Goal: Communication & Community: Answer question/provide support

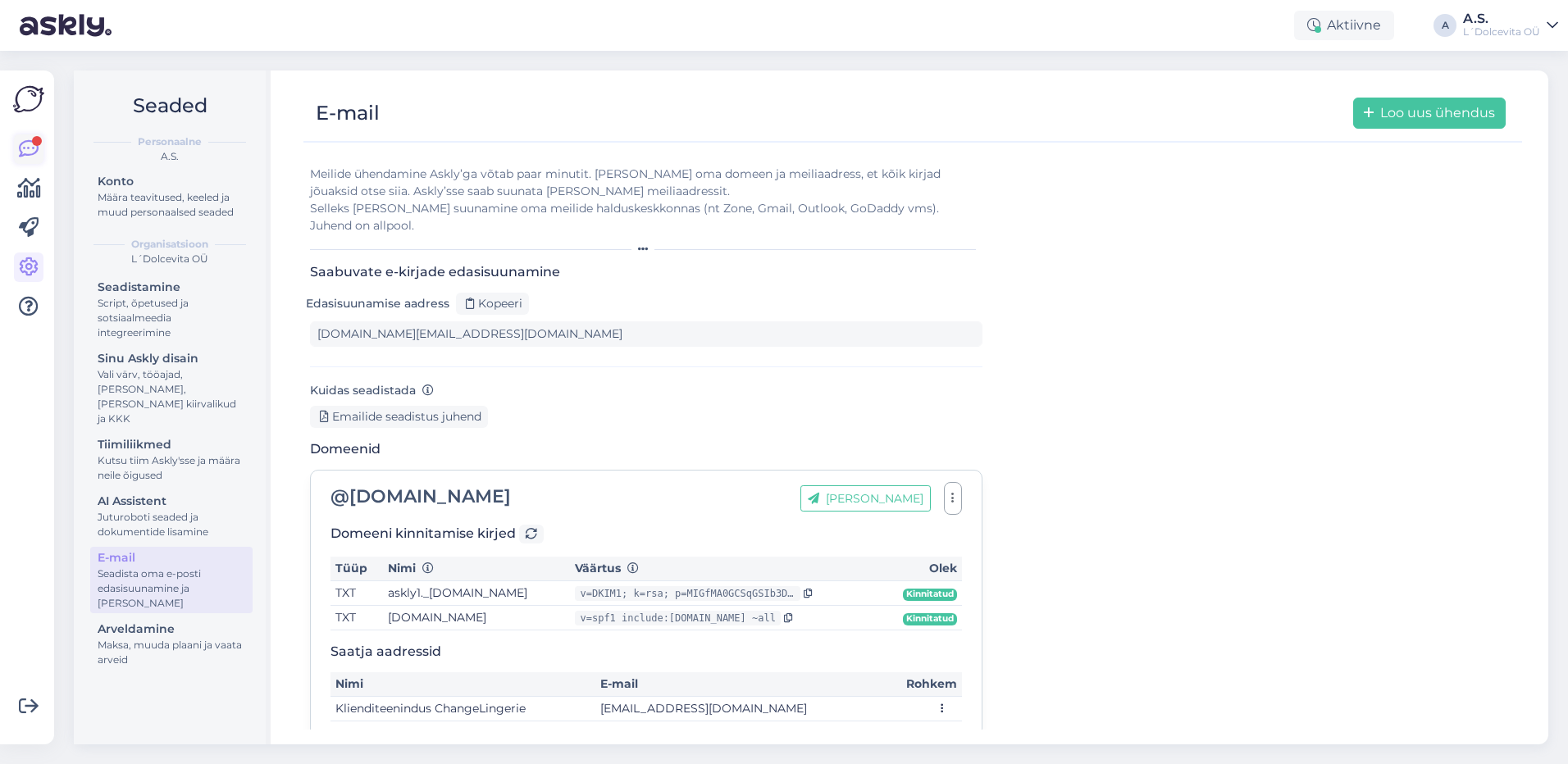
click at [28, 148] on icon at bounding box center [28, 149] width 20 height 20
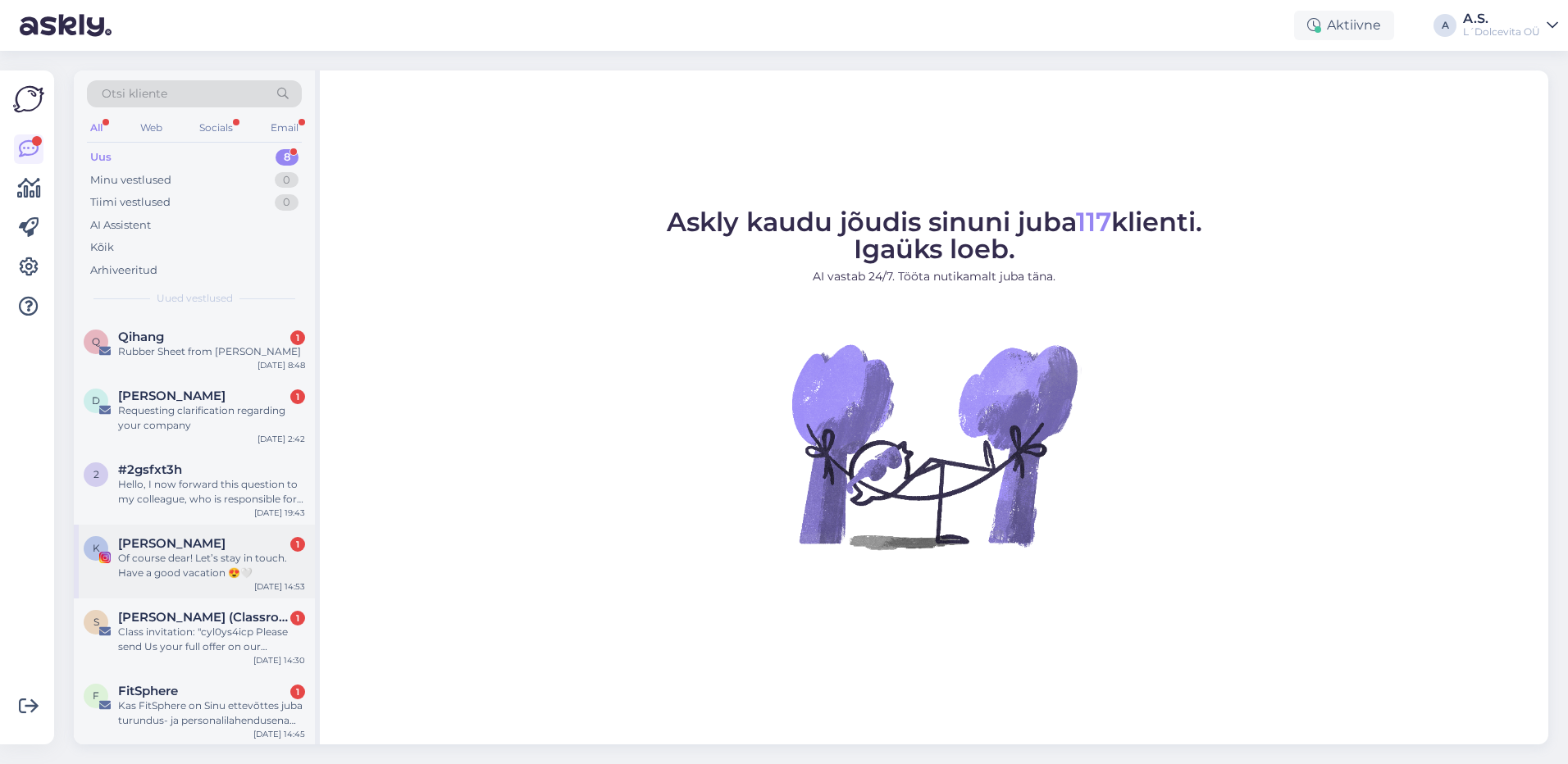
scroll to position [147, 0]
click at [203, 690] on div "FitSphere 1" at bounding box center [211, 689] width 187 height 15
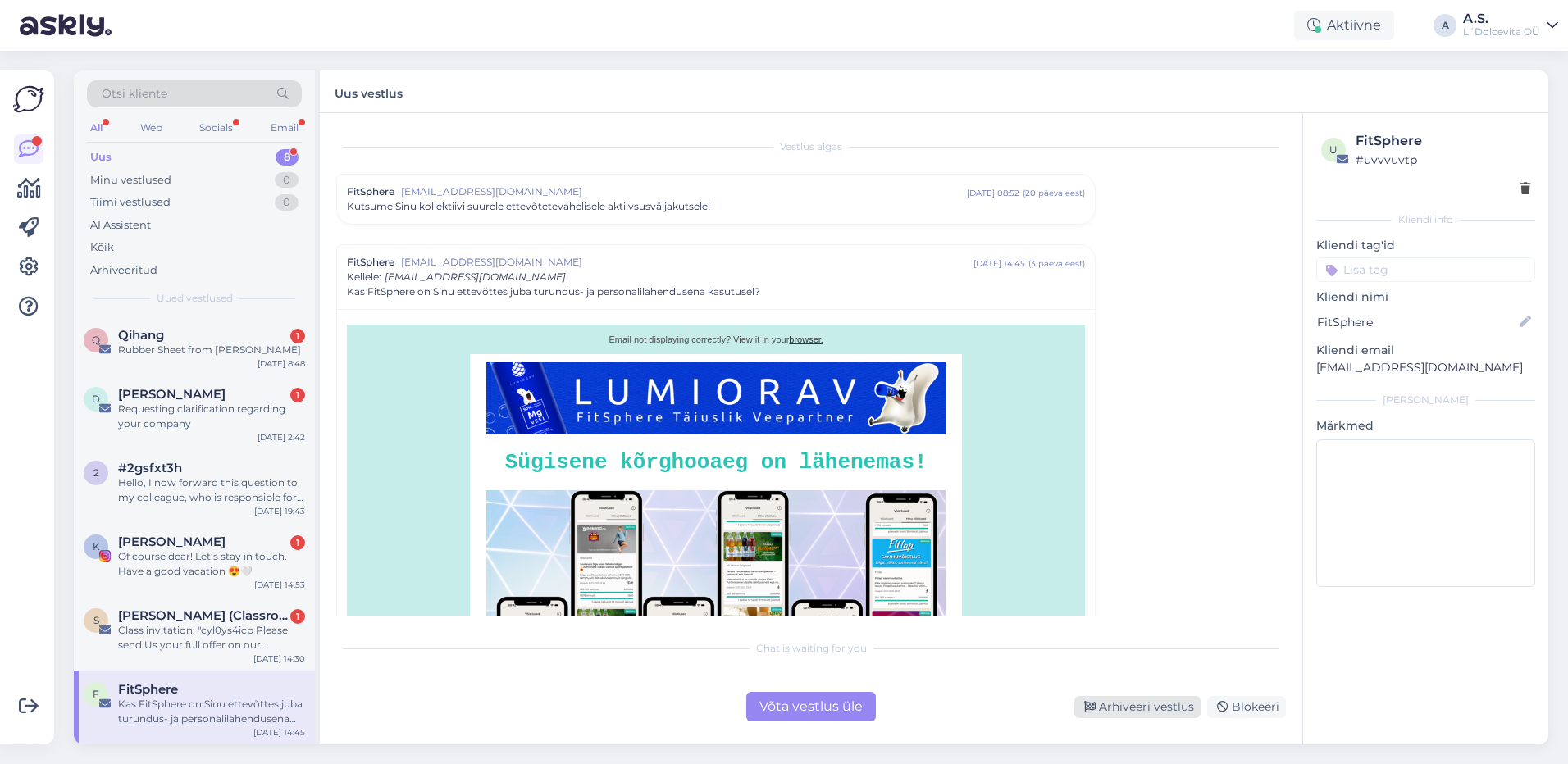
click at [1154, 712] on div "Arhiveeri vestlus" at bounding box center [1137, 707] width 126 height 22
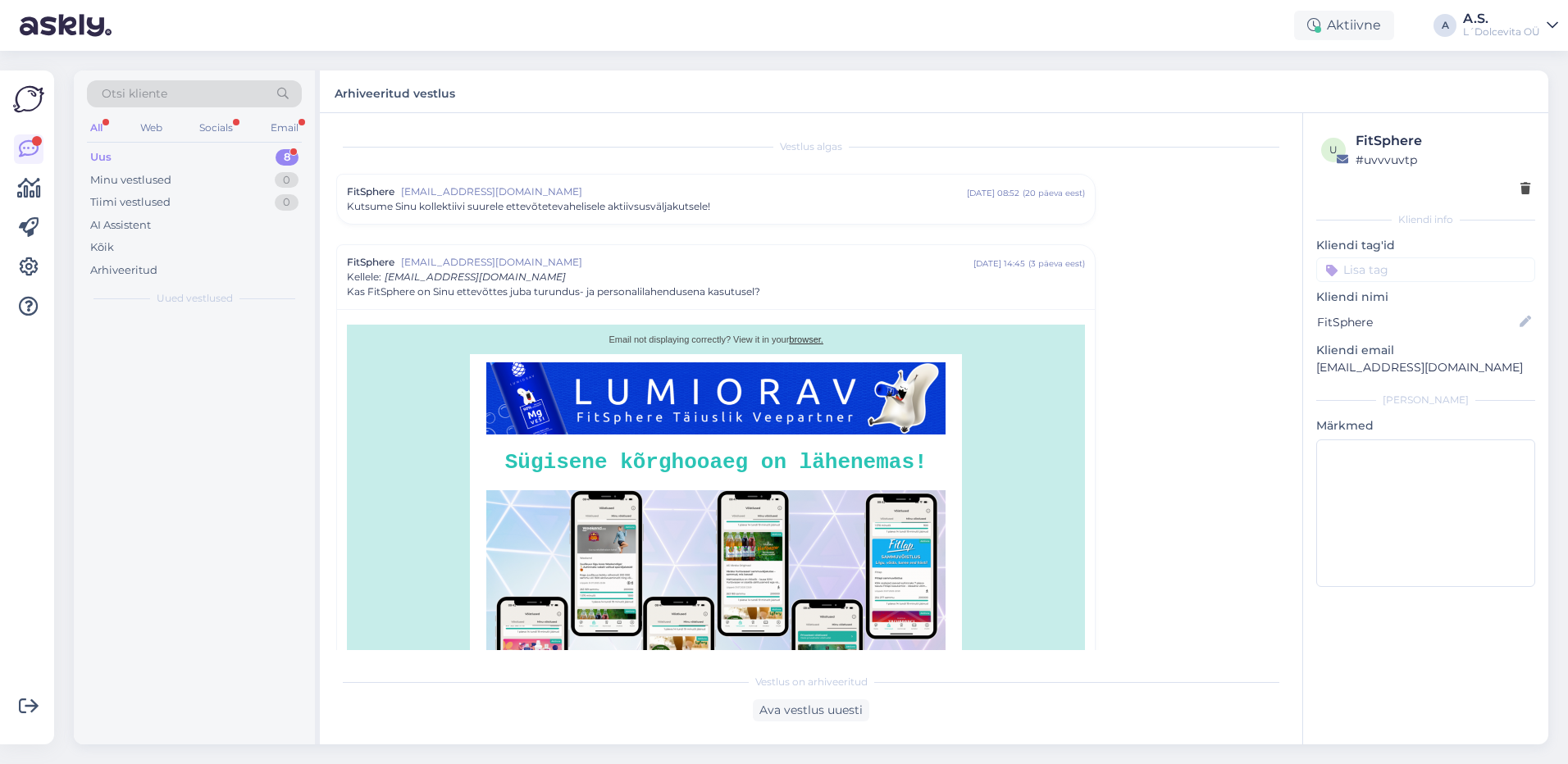
scroll to position [0, 0]
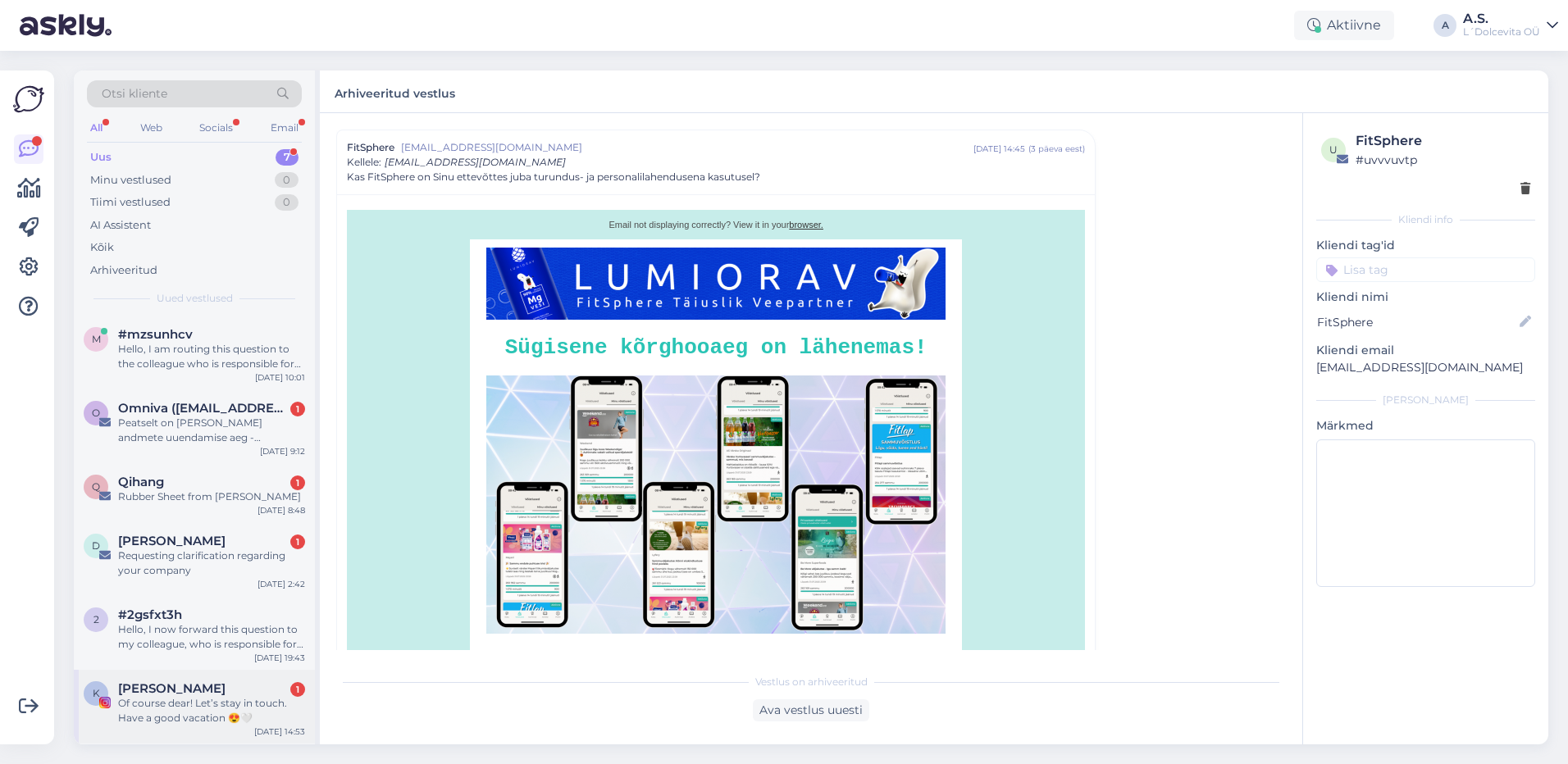
click at [294, 706] on div "Of course dear! Let’s stay in touch. Have a good vacation 😍🤍" at bounding box center [211, 711] width 187 height 29
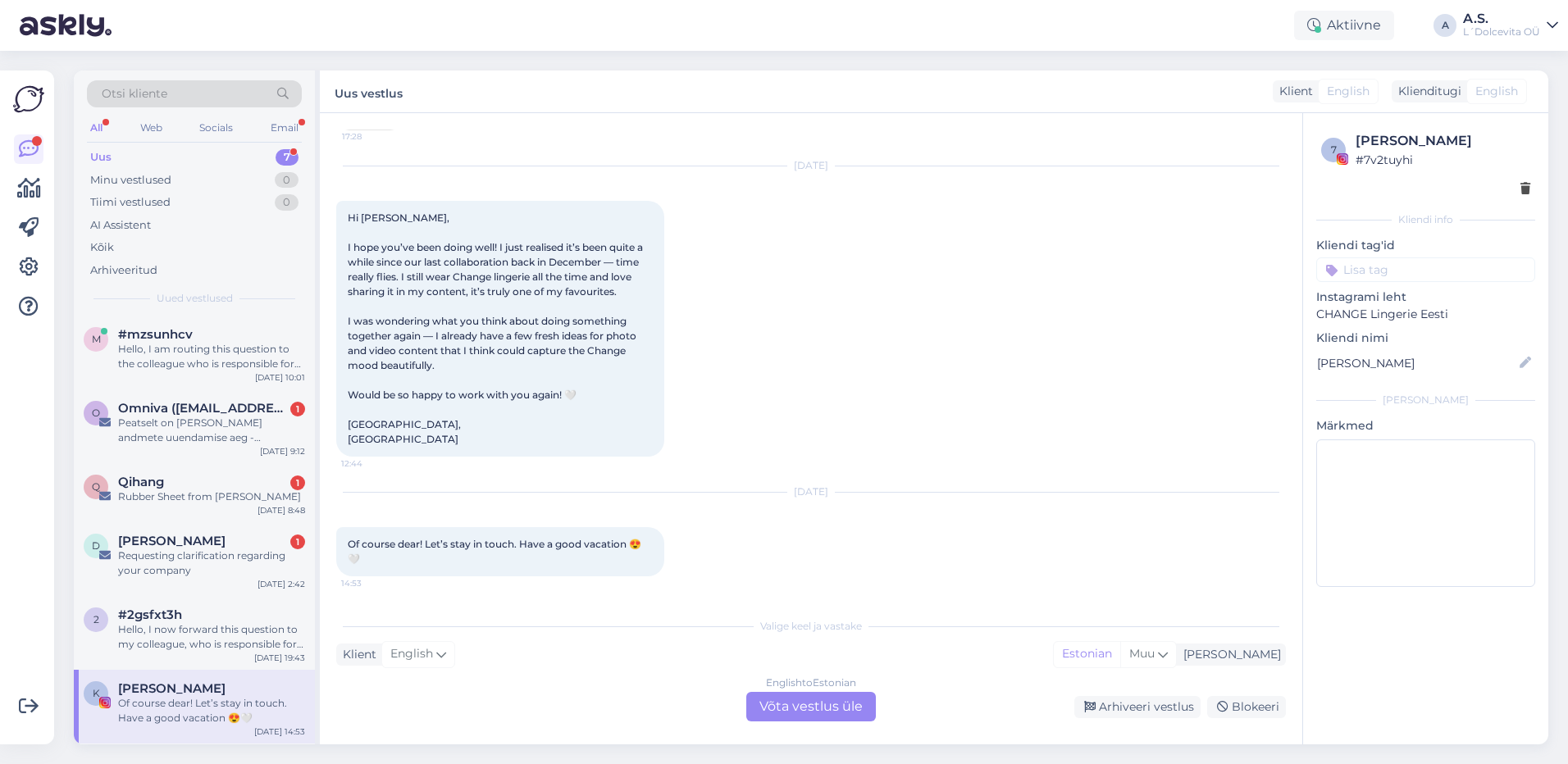
scroll to position [1577, 0]
click at [1144, 701] on div "Arhiveeri vestlus" at bounding box center [1137, 707] width 126 height 22
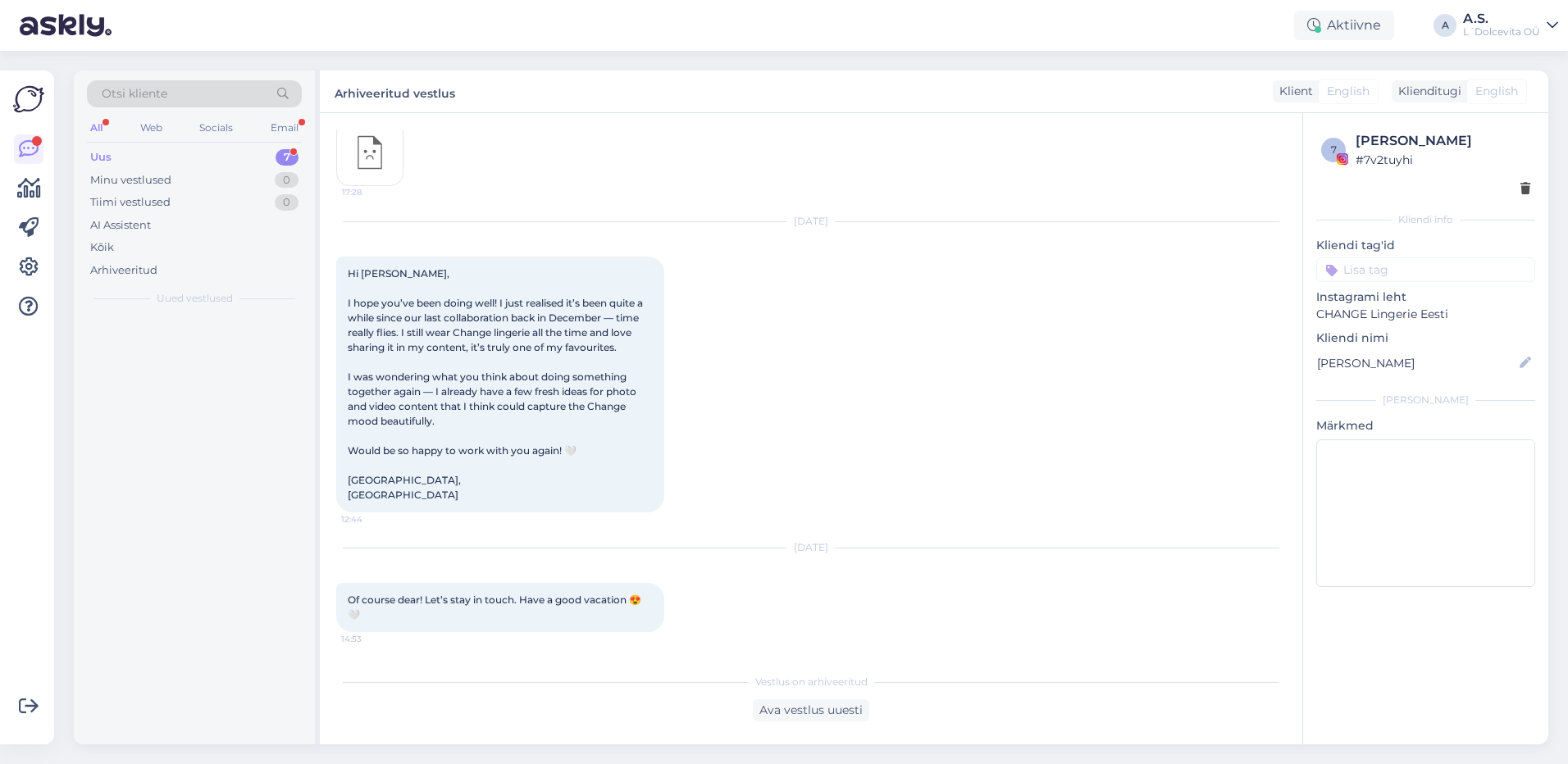
scroll to position [1521, 0]
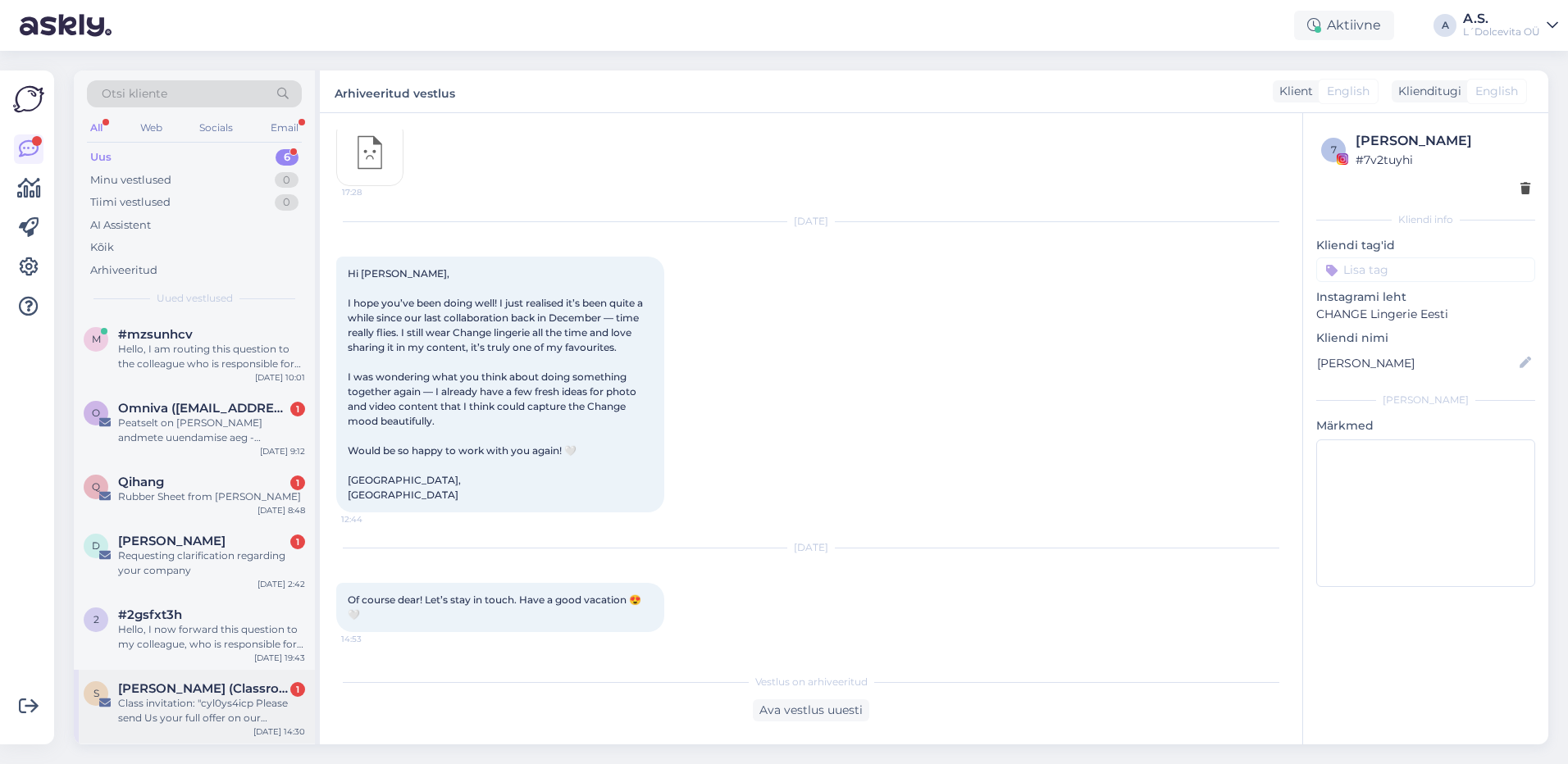
click at [224, 730] on div "S [PERSON_NAME] (Classroom) 1 Class invitation: "cyl0ys4icp Please send Us your…" at bounding box center [194, 706] width 241 height 74
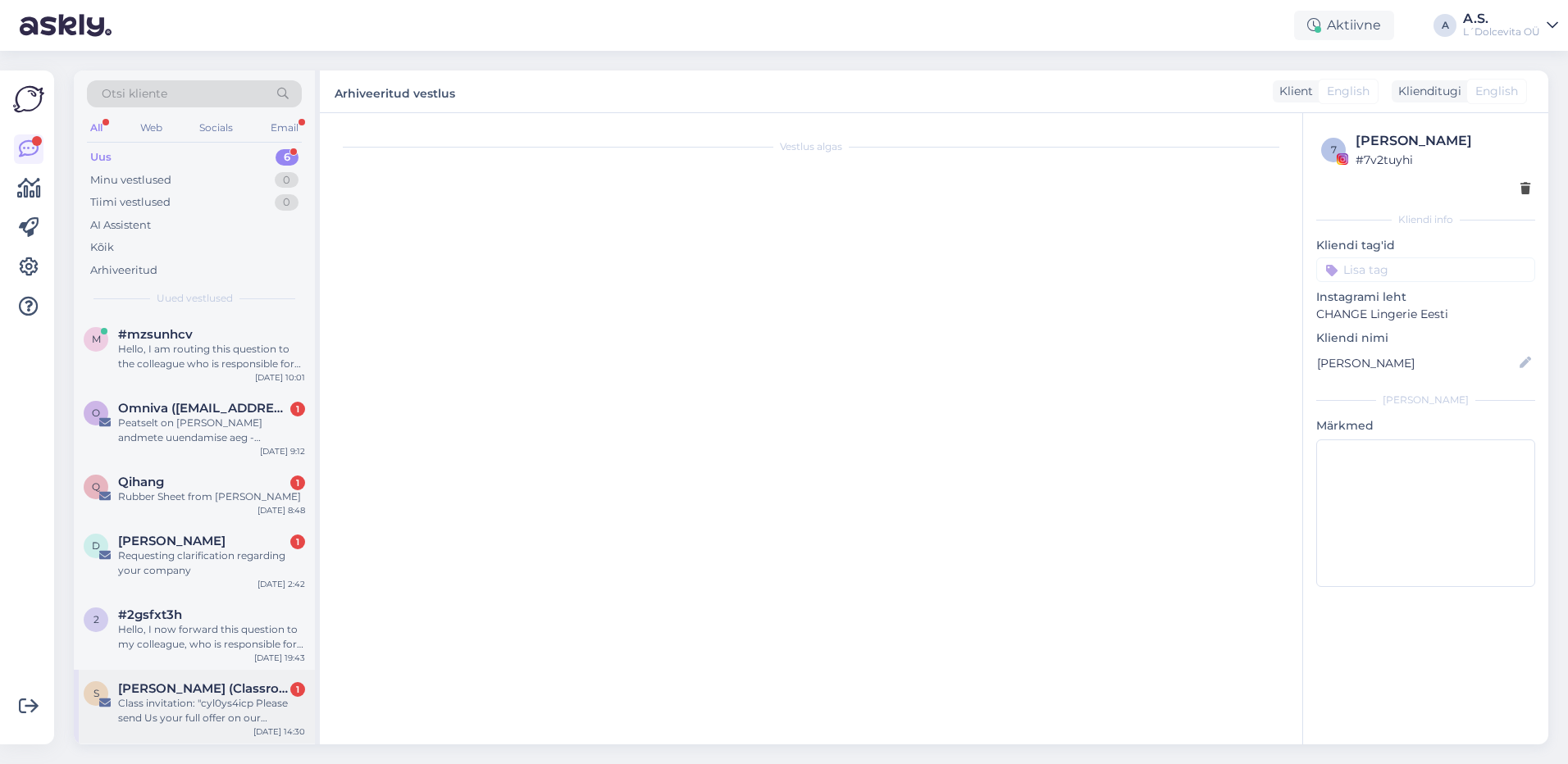
scroll to position [0, 0]
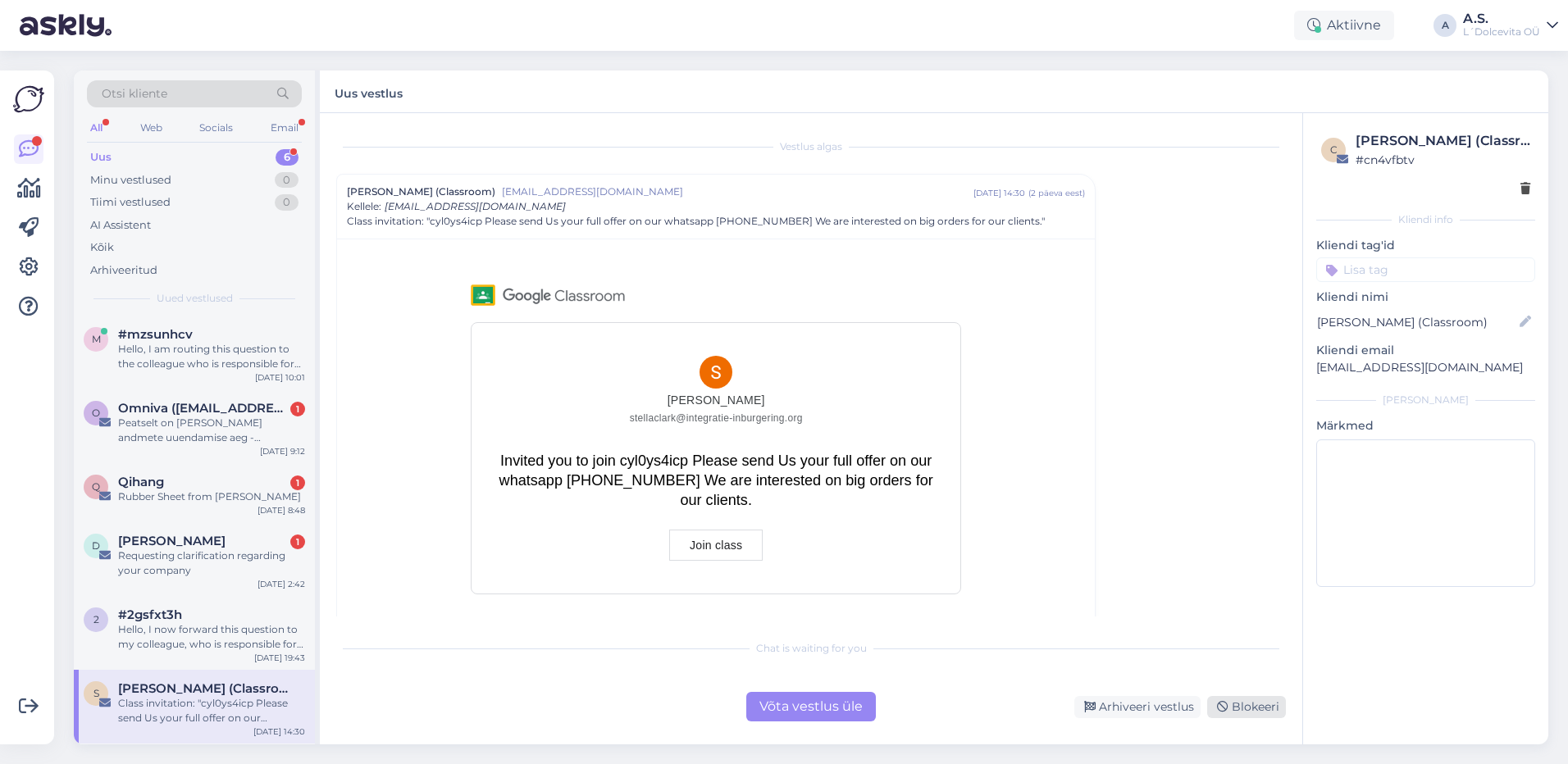
click at [1259, 711] on div "Blokeeri" at bounding box center [1246, 707] width 79 height 22
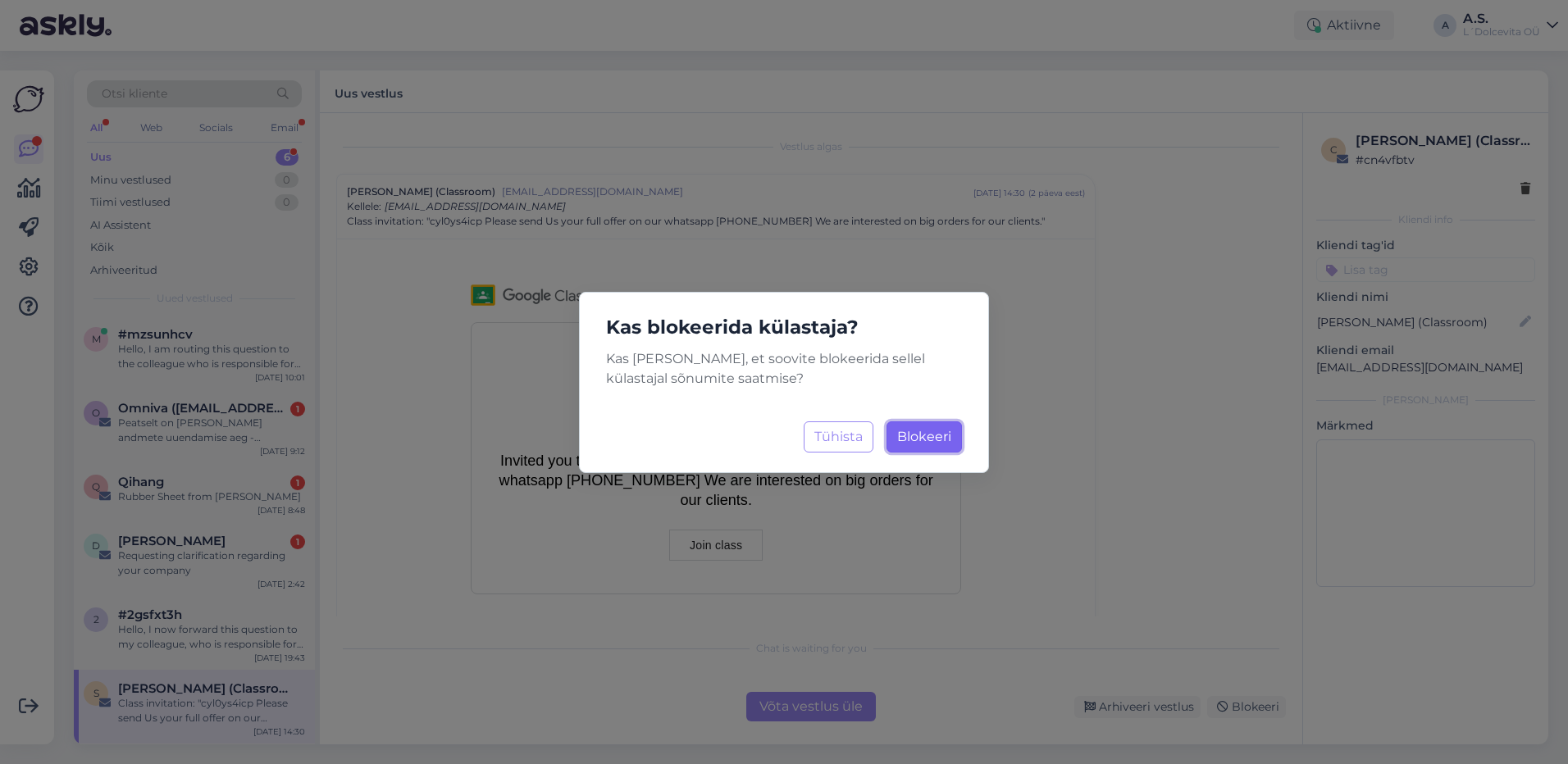
click at [931, 437] on span "Blokeeri" at bounding box center [924, 437] width 54 height 15
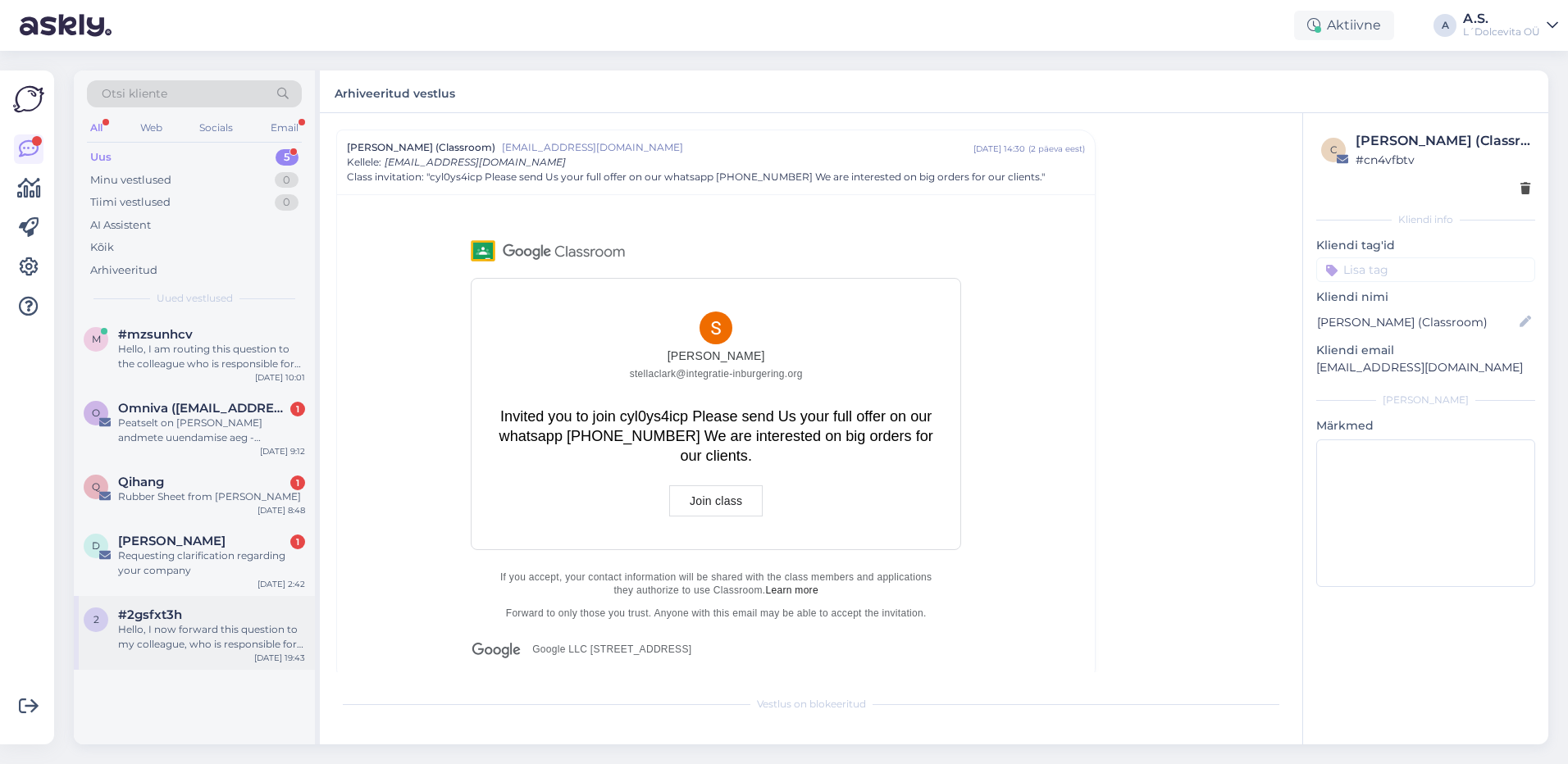
click at [235, 614] on div "#2gsfxt3h" at bounding box center [211, 614] width 187 height 15
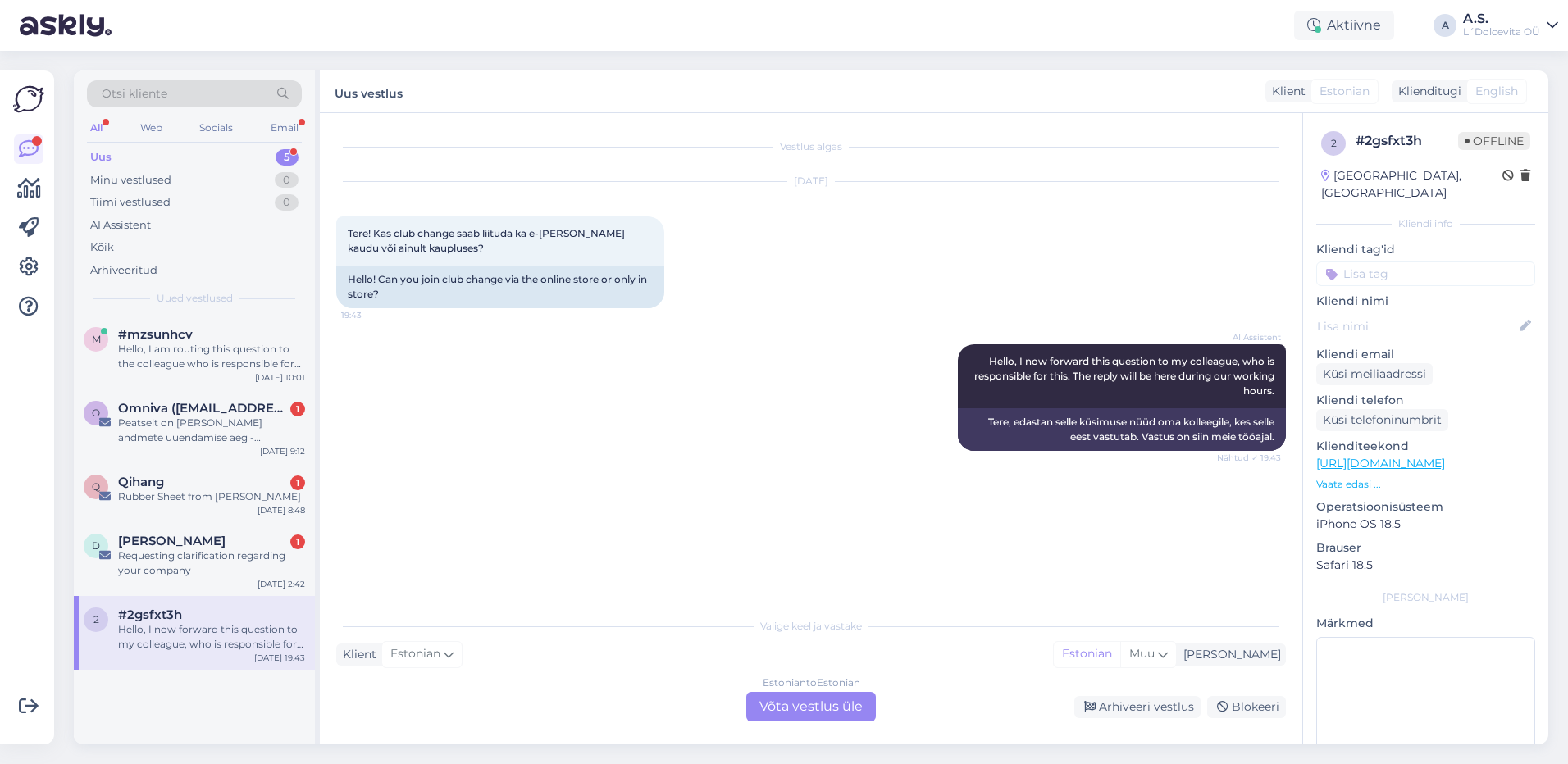
click at [830, 712] on div "Estonian to Estonian Võta vestlus üle" at bounding box center [811, 706] width 130 height 29
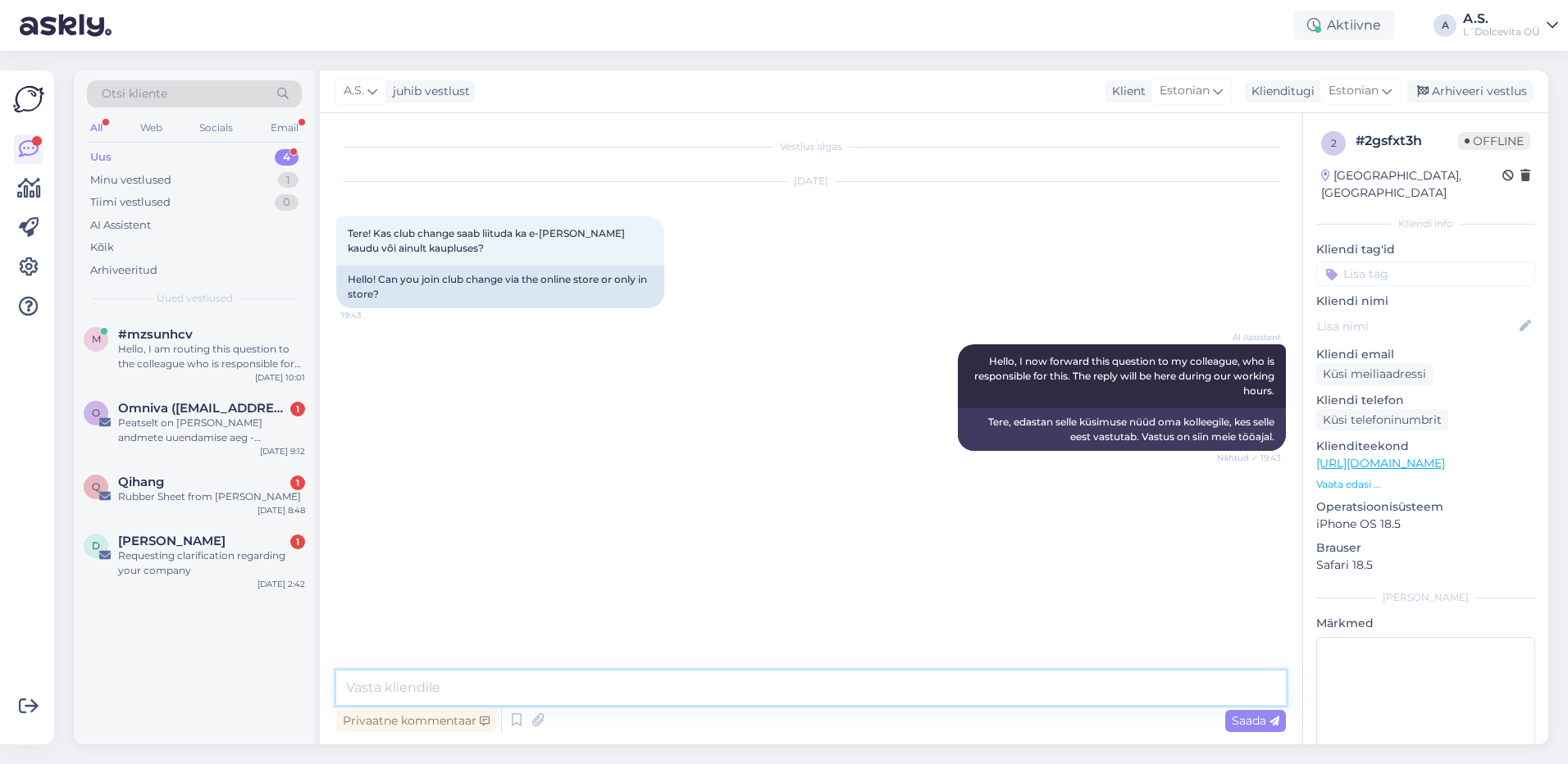
click at [508, 688] on textarea at bounding box center [811, 688] width 950 height 34
type textarea "Tere, Club Change´iga saab liituda [PERSON_NAME] kauplustes kohapeal."
click at [1240, 727] on span "Saada" at bounding box center [1255, 720] width 47 height 15
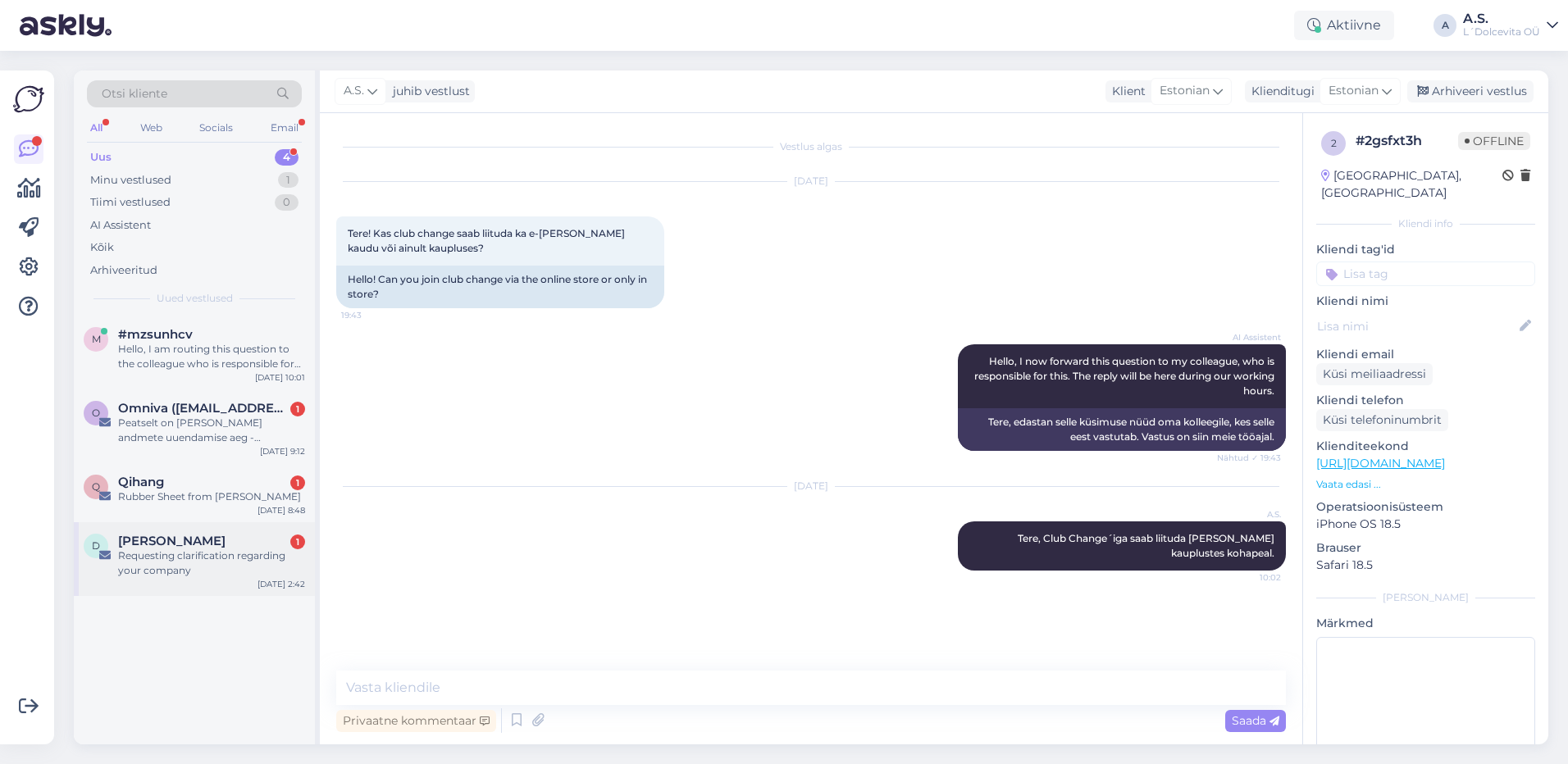
click at [254, 591] on div "D [PERSON_NAME] 1 Requesting clarification regarding your company [DATE] 2:42" at bounding box center [194, 559] width 241 height 74
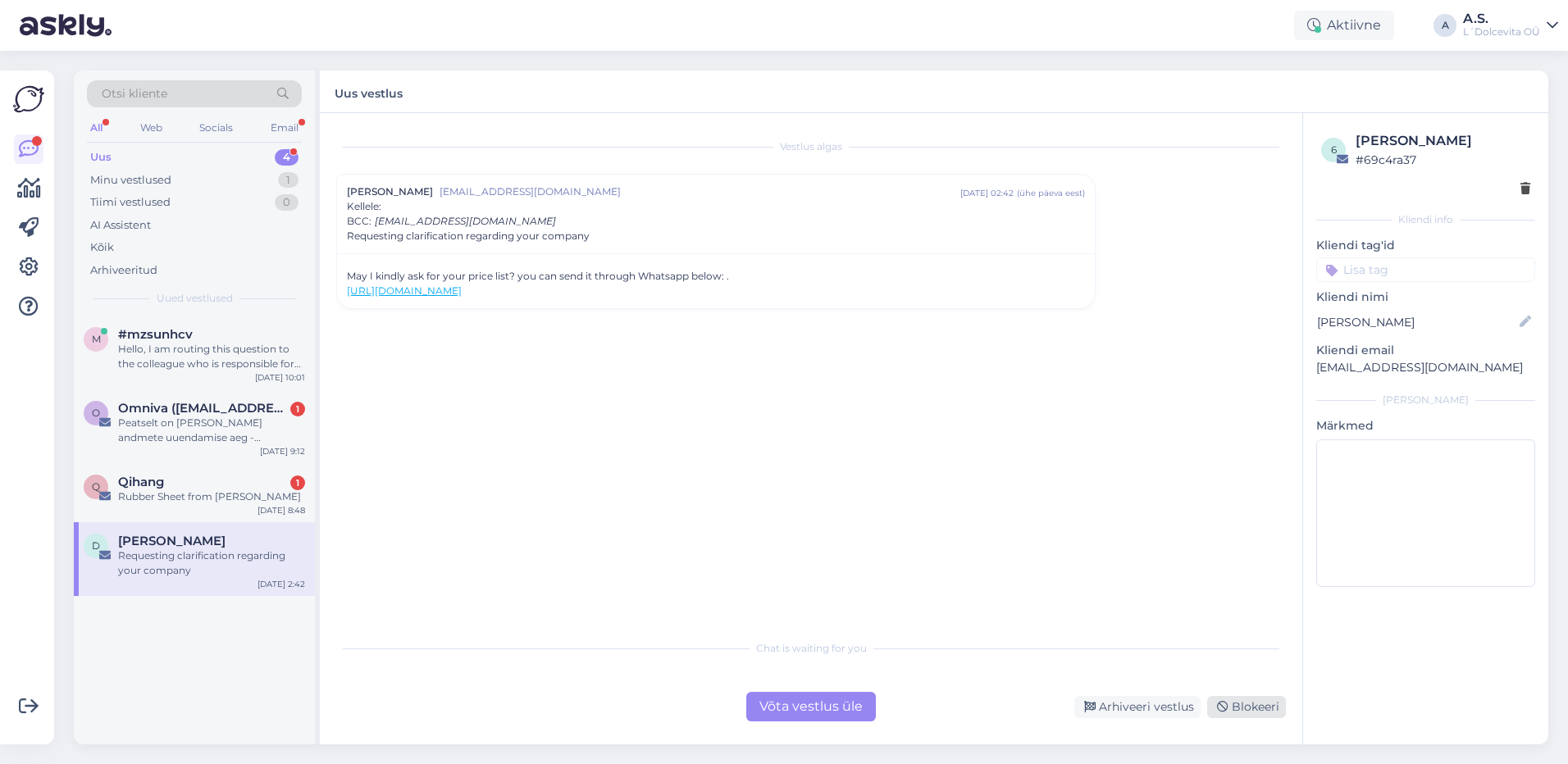
click at [1231, 712] on div "Blokeeri" at bounding box center [1246, 707] width 79 height 22
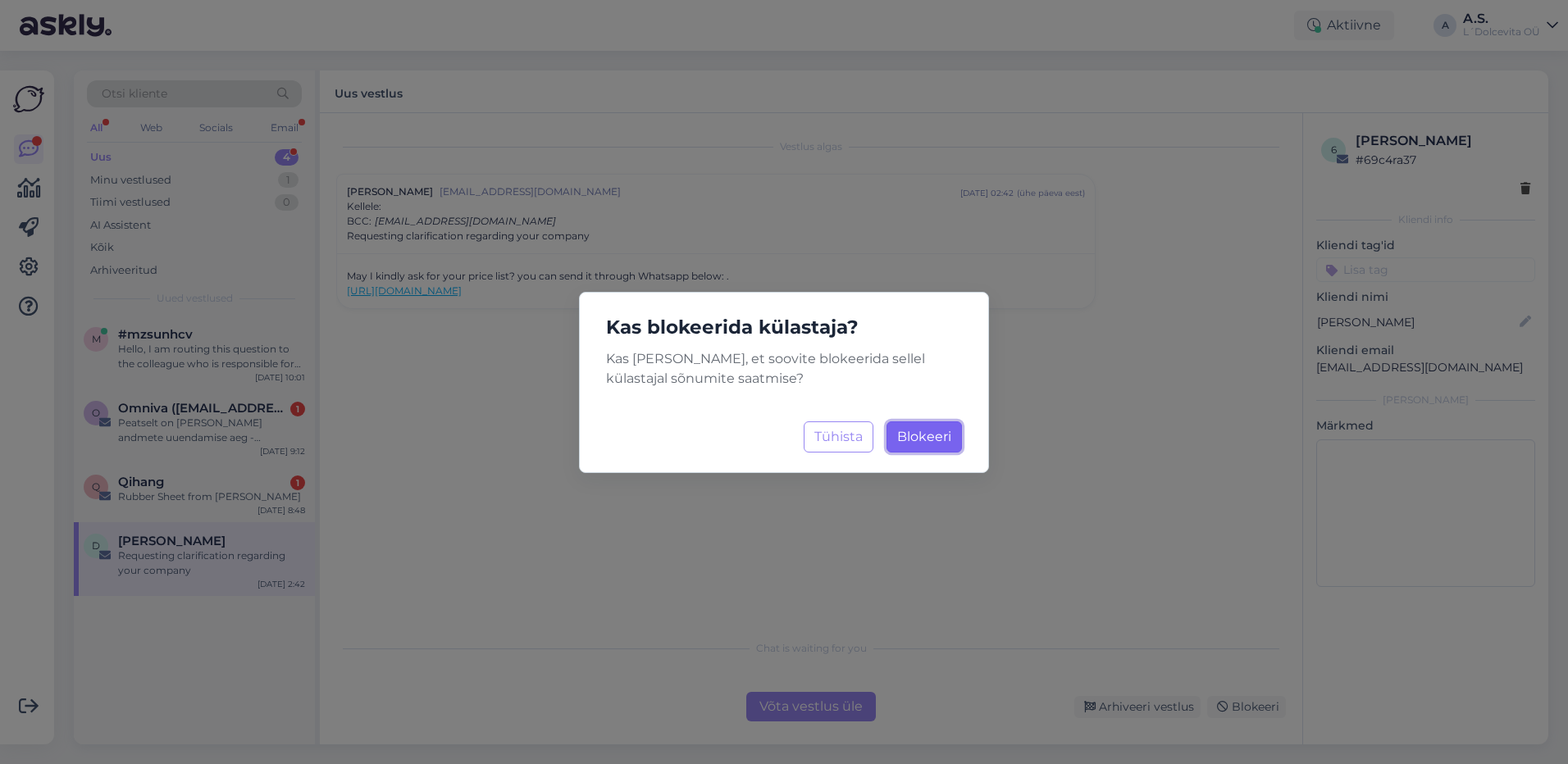
click at [946, 436] on span "Blokeeri" at bounding box center [924, 437] width 54 height 15
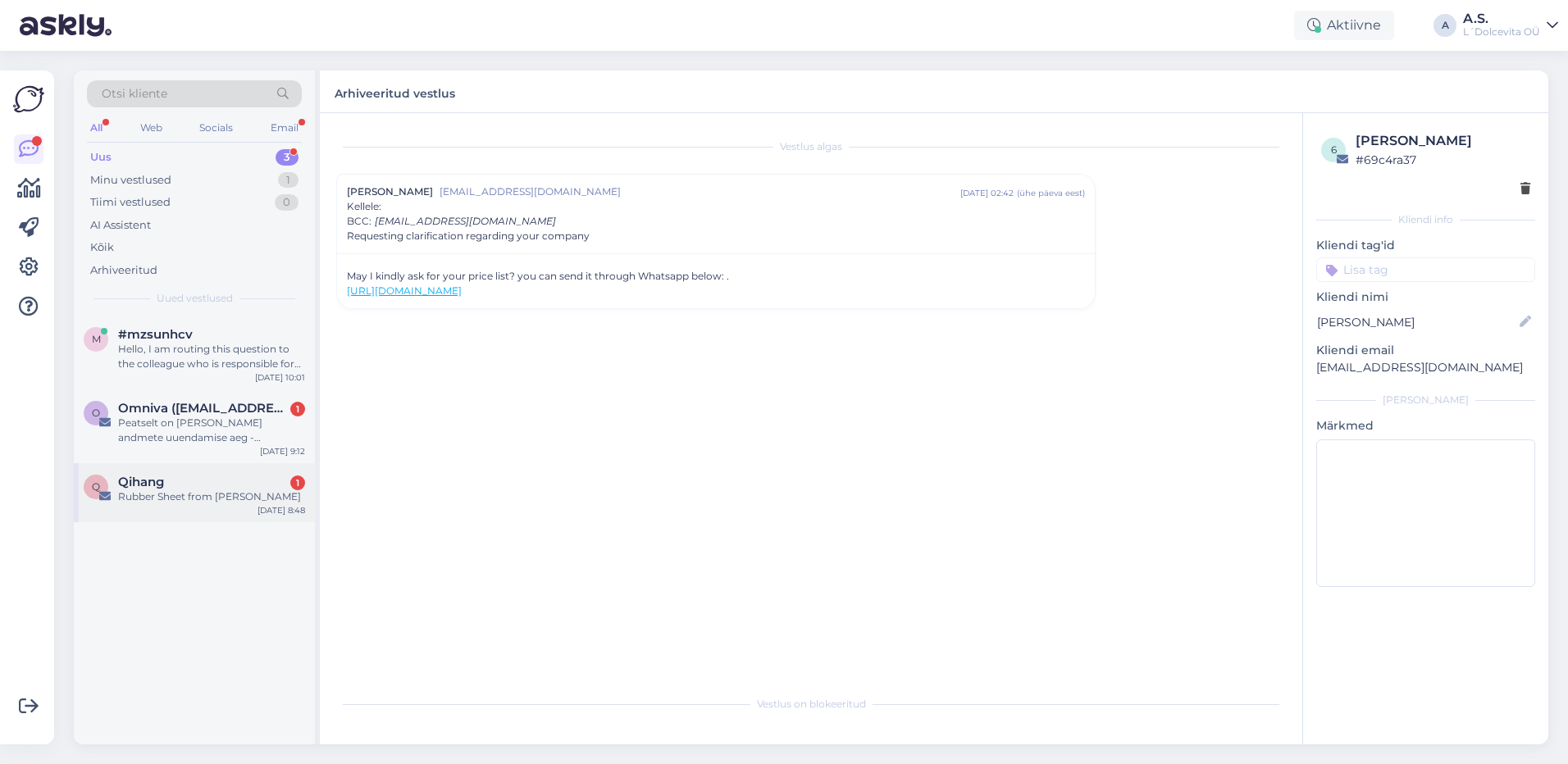
click at [273, 489] on div "Qihang 1" at bounding box center [211, 481] width 187 height 15
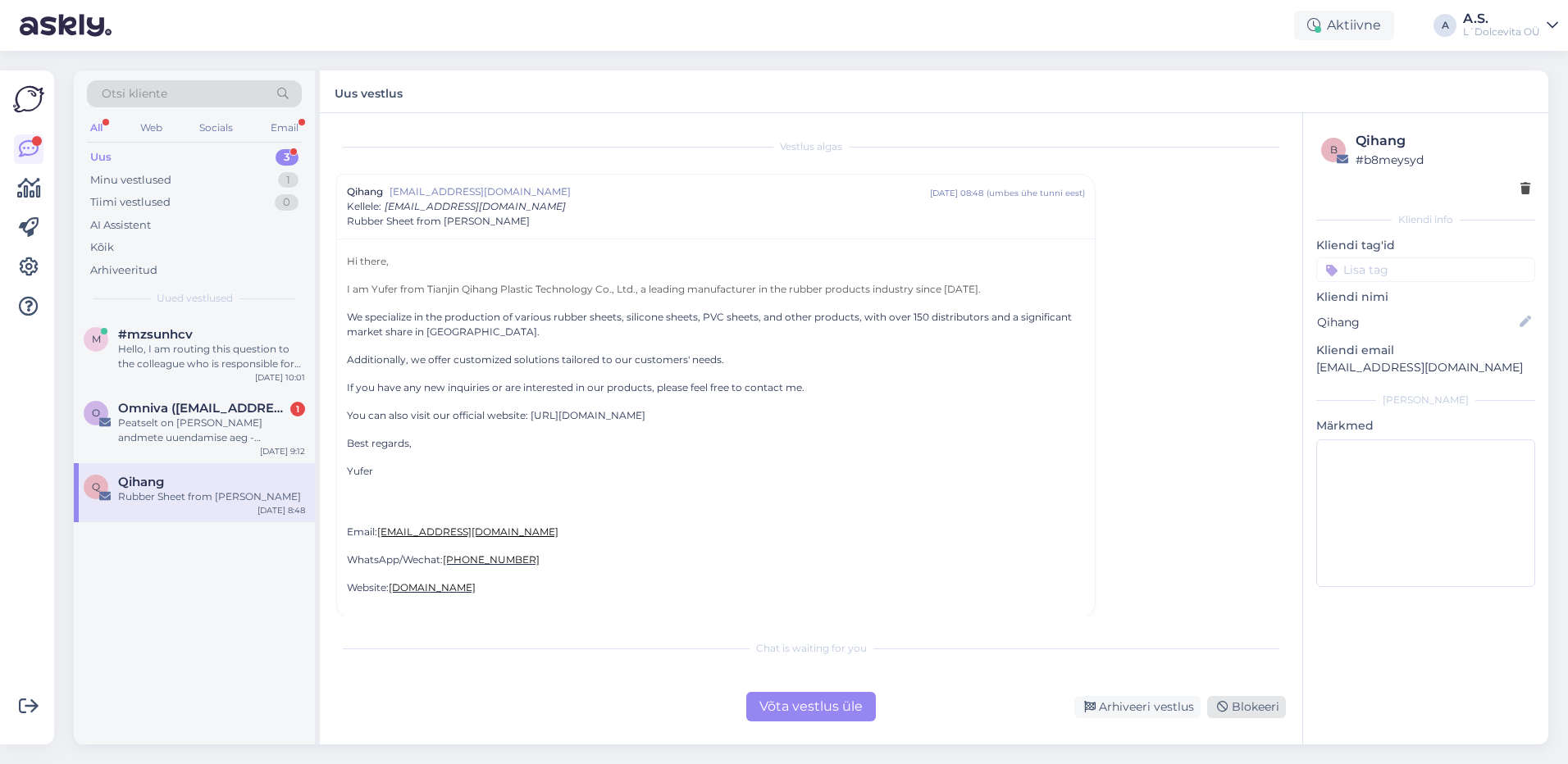
click at [1264, 706] on div "Blokeeri" at bounding box center [1246, 707] width 79 height 22
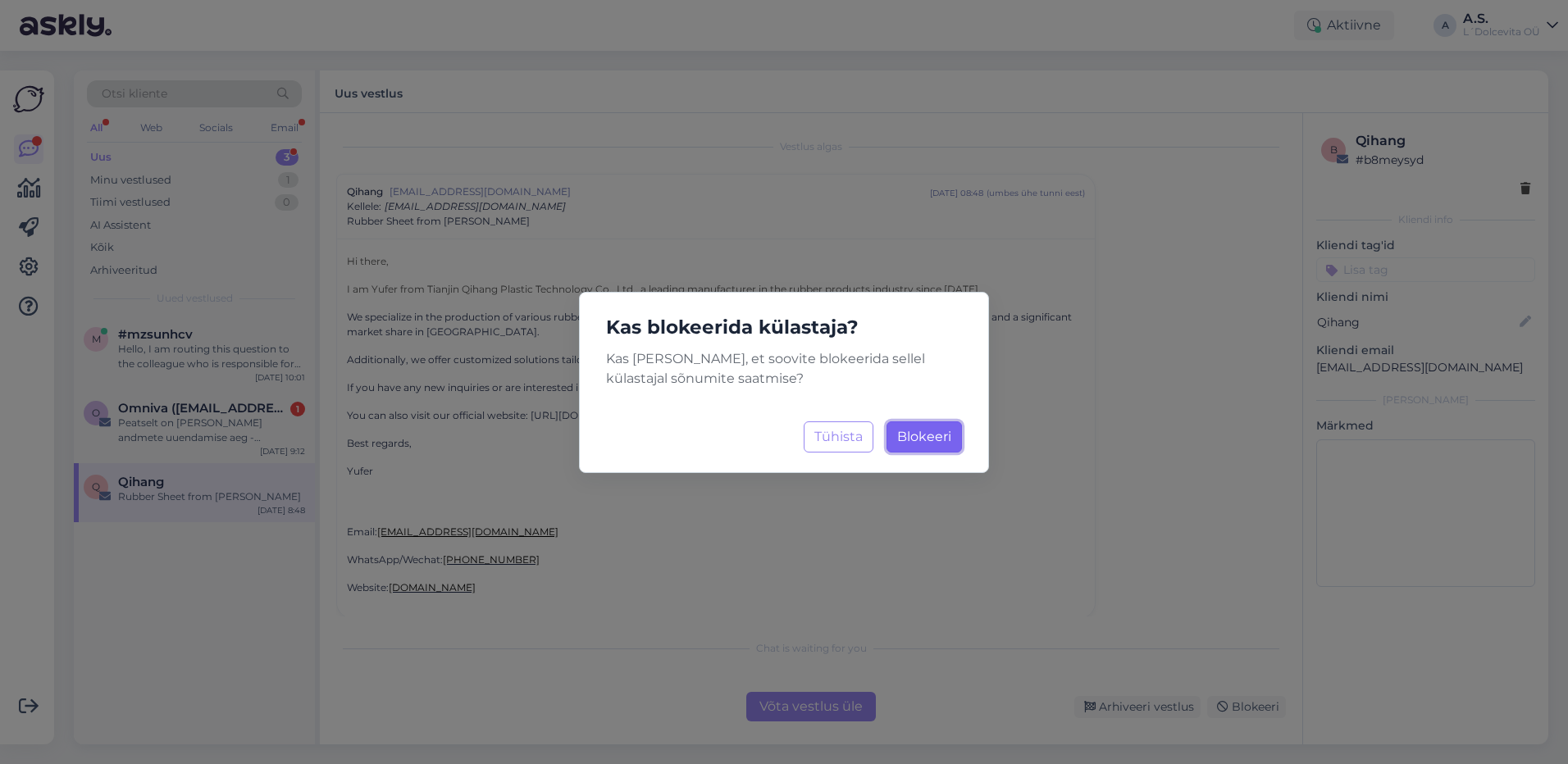
click at [926, 440] on span "Blokeeri" at bounding box center [924, 437] width 54 height 15
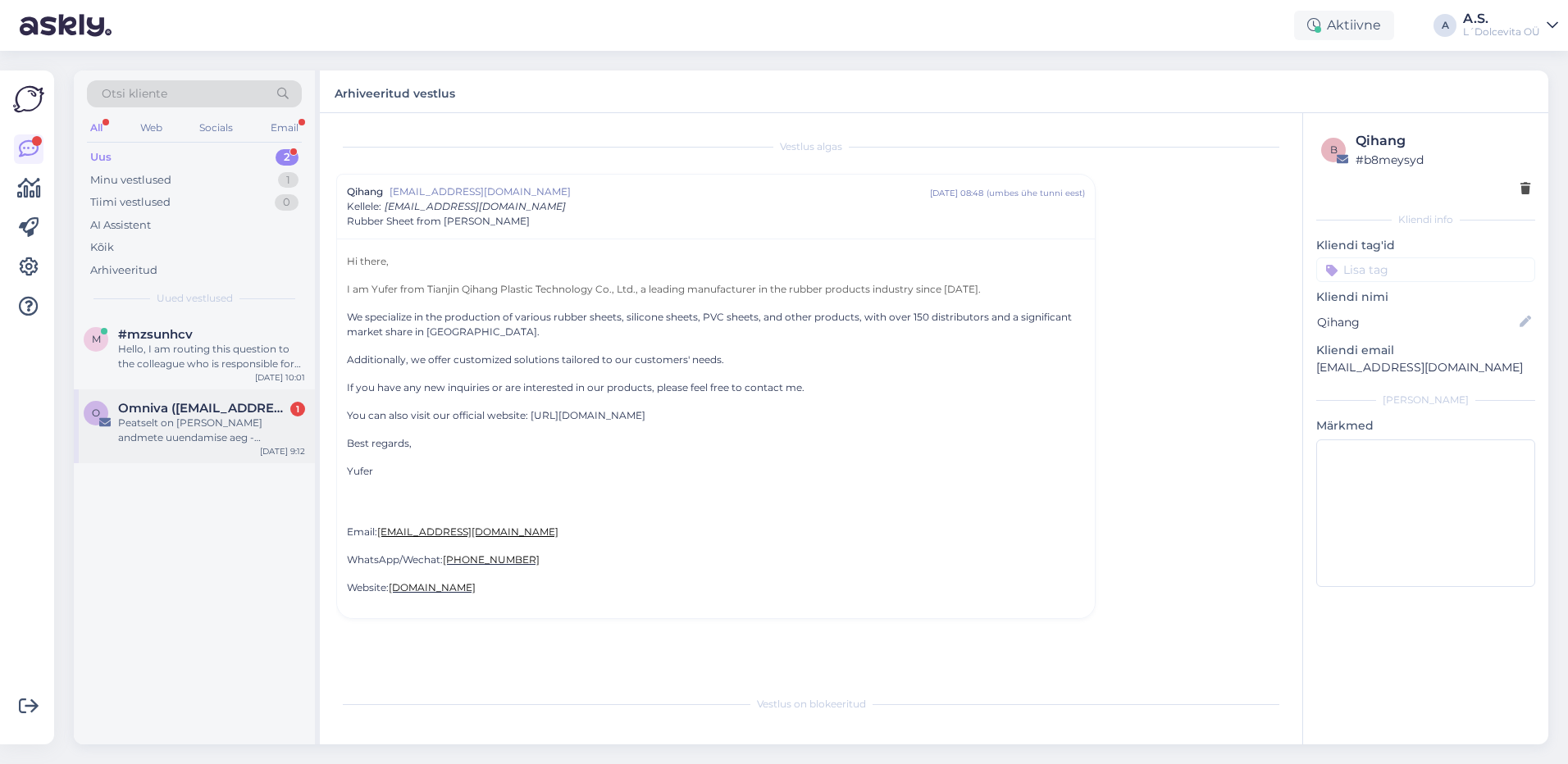
click at [296, 437] on div "Peatselt on [PERSON_NAME] andmete uuendamise aeg - (007818630229)" at bounding box center [211, 431] width 187 height 29
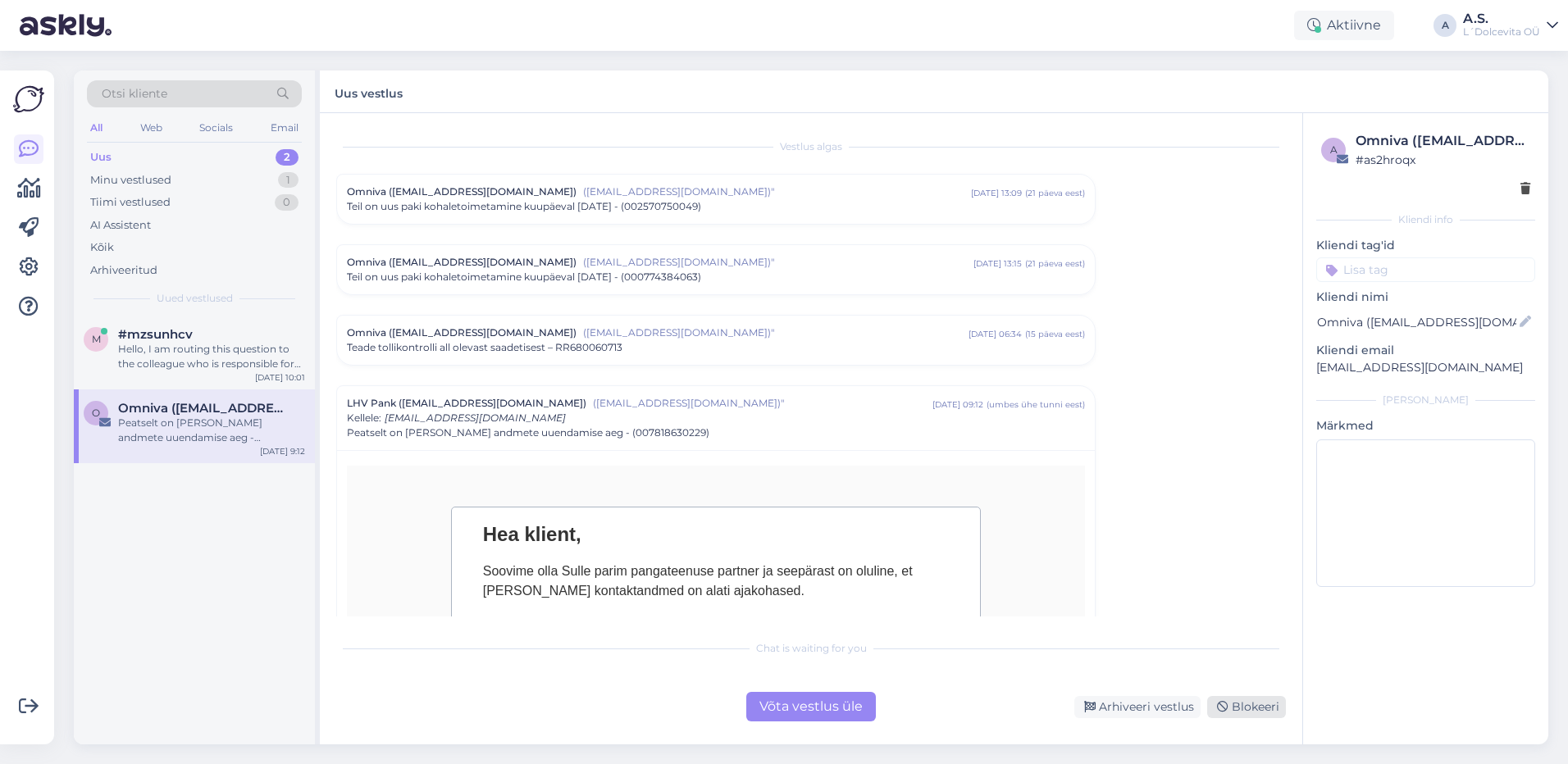
click at [1251, 714] on div "Blokeeri" at bounding box center [1246, 707] width 79 height 22
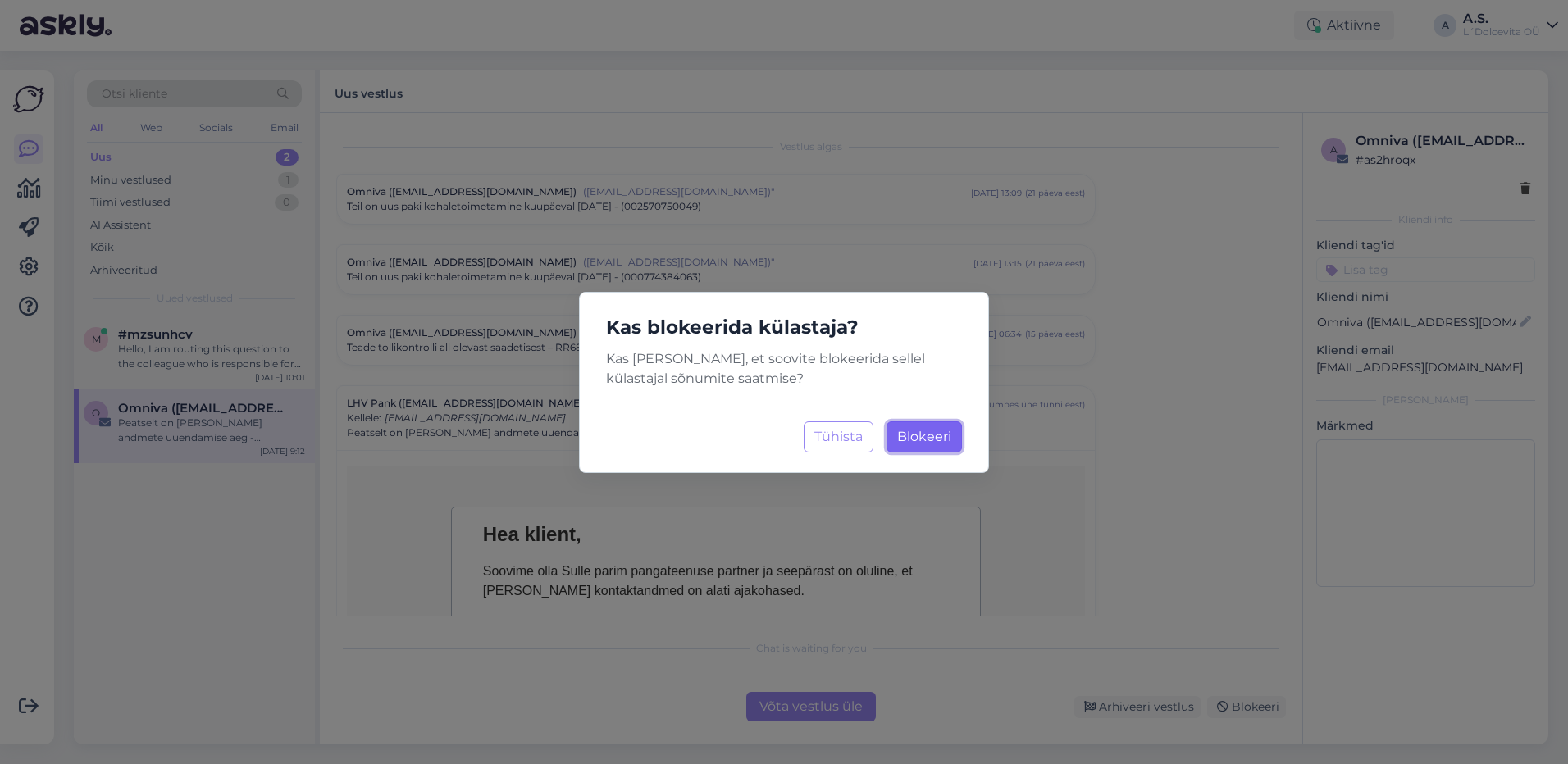
click at [937, 437] on span "Blokeeri" at bounding box center [924, 437] width 54 height 15
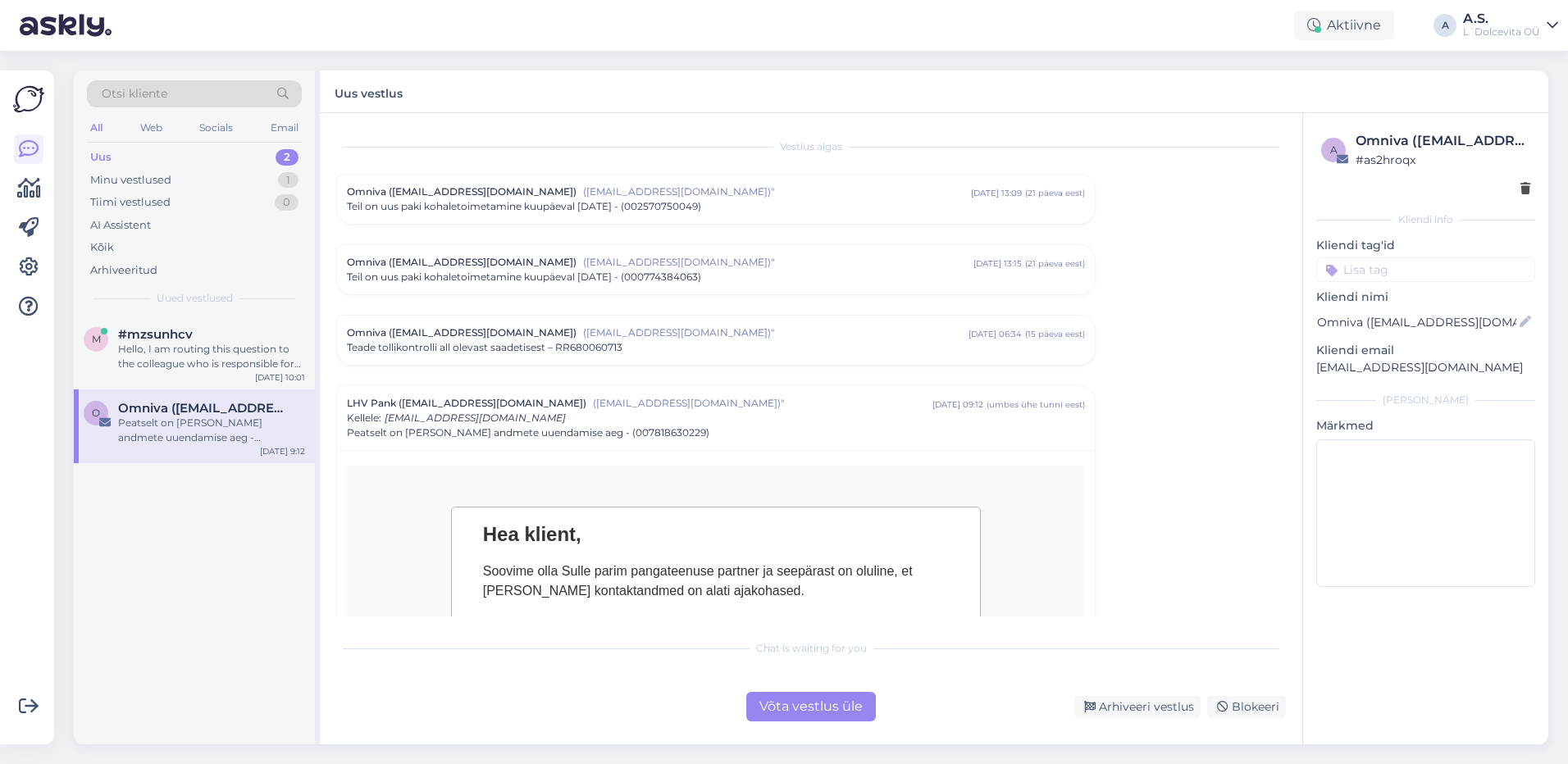
scroll to position [256, 0]
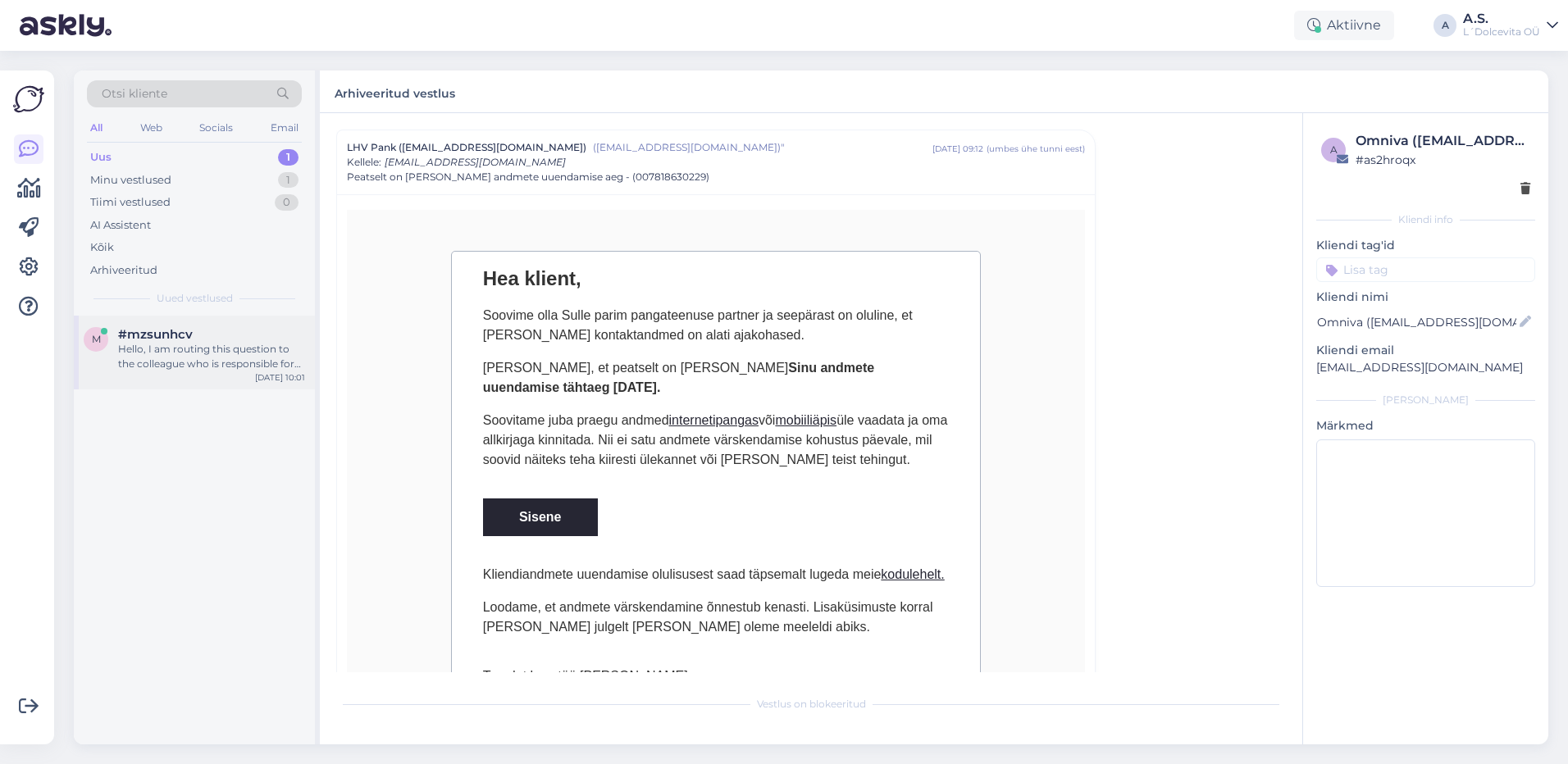
click at [246, 330] on div "#mzsunhcv" at bounding box center [211, 334] width 187 height 15
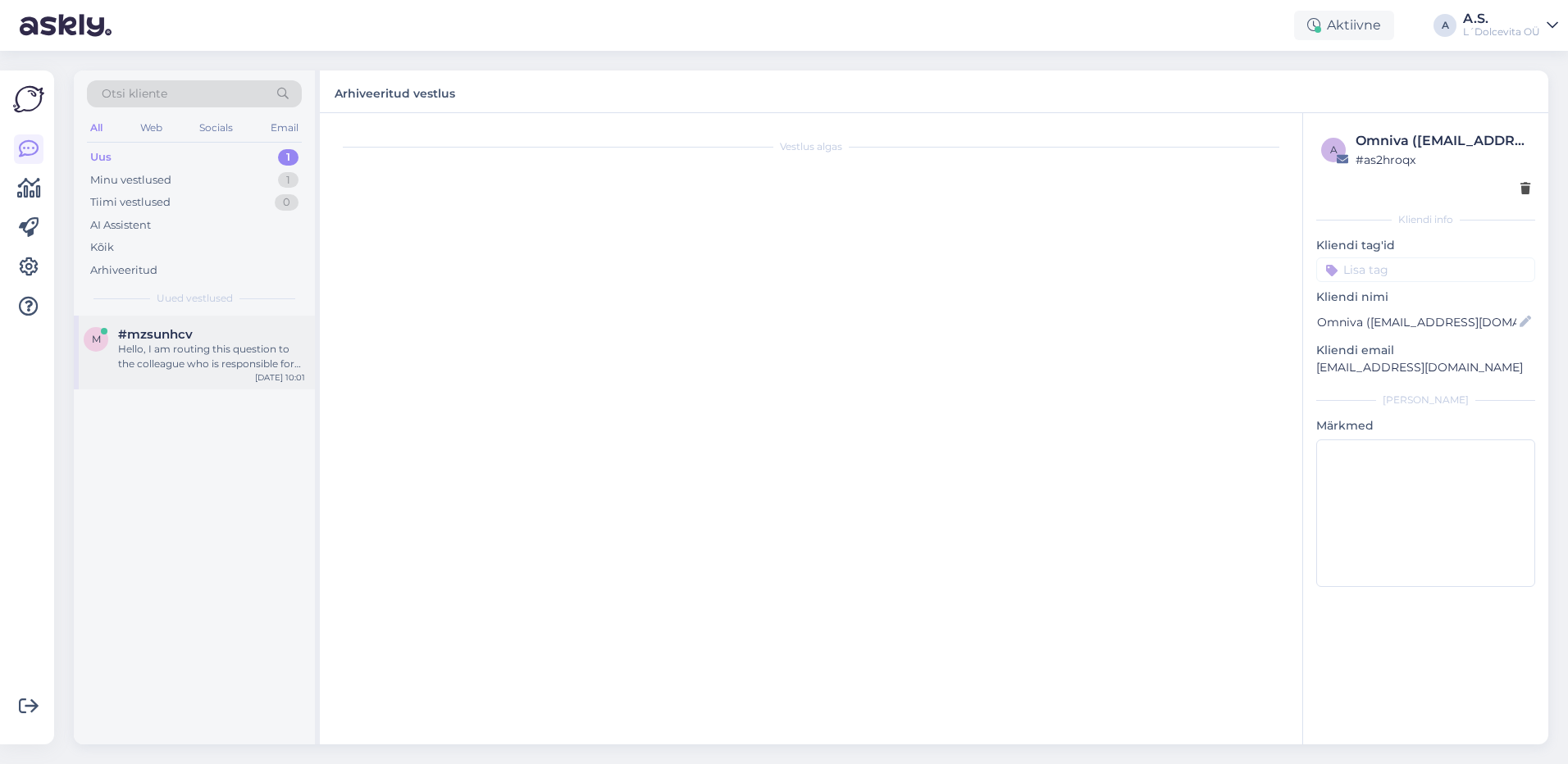
scroll to position [0, 0]
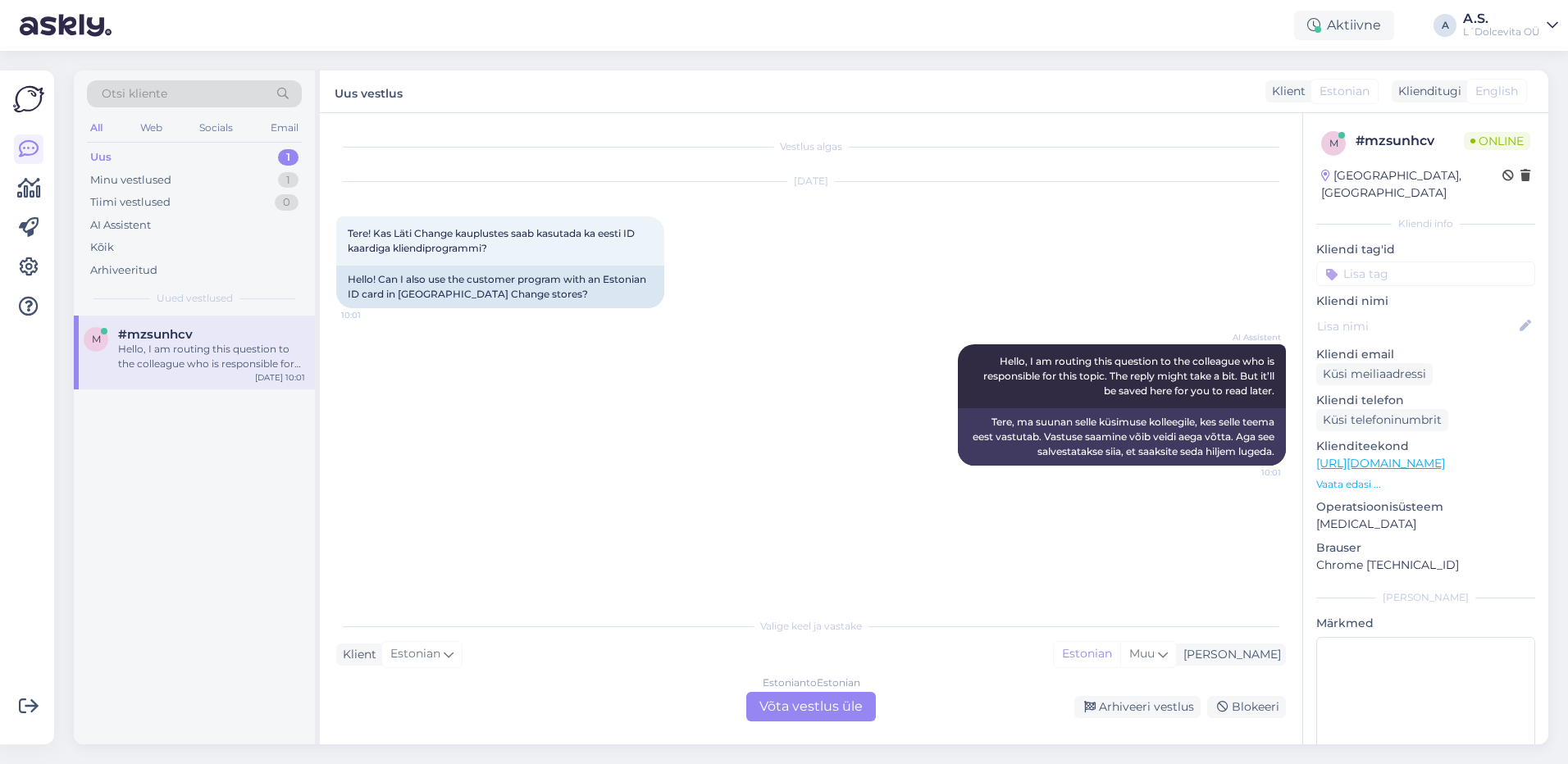
click at [804, 720] on div "Estonian to Estonian Võta vestlus üle" at bounding box center [811, 706] width 130 height 29
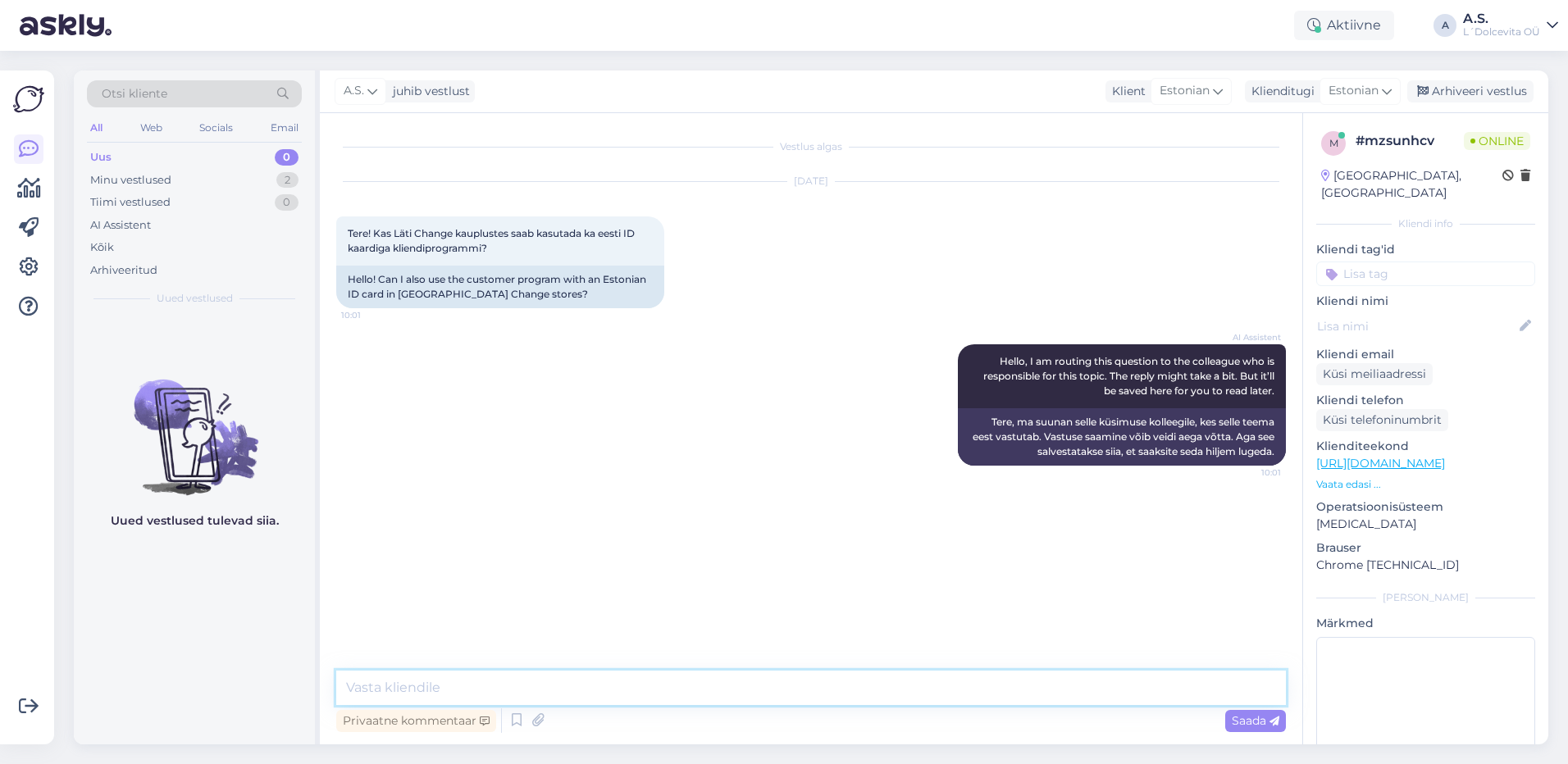
click at [630, 693] on textarea at bounding box center [811, 688] width 950 height 34
type textarea "Tere, Läti kauplustes ei ole võimalik kasutada Eesti ID liikmekaarti. Läti kaup…"
click at [1246, 731] on div "Saada" at bounding box center [1255, 721] width 61 height 22
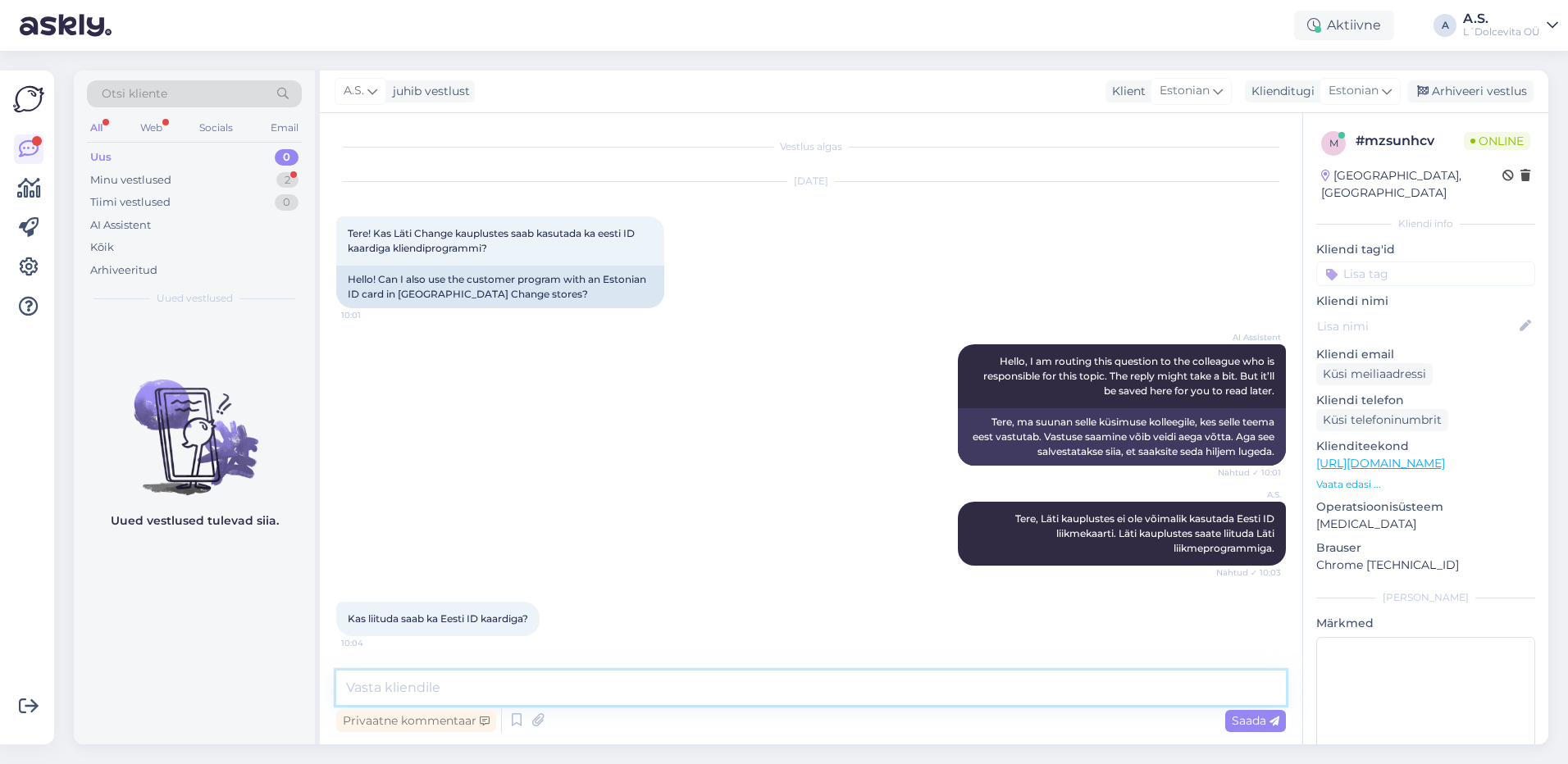
click at [535, 686] on textarea at bounding box center [811, 688] width 950 height 34
type textarea "T"
type textarea "E"
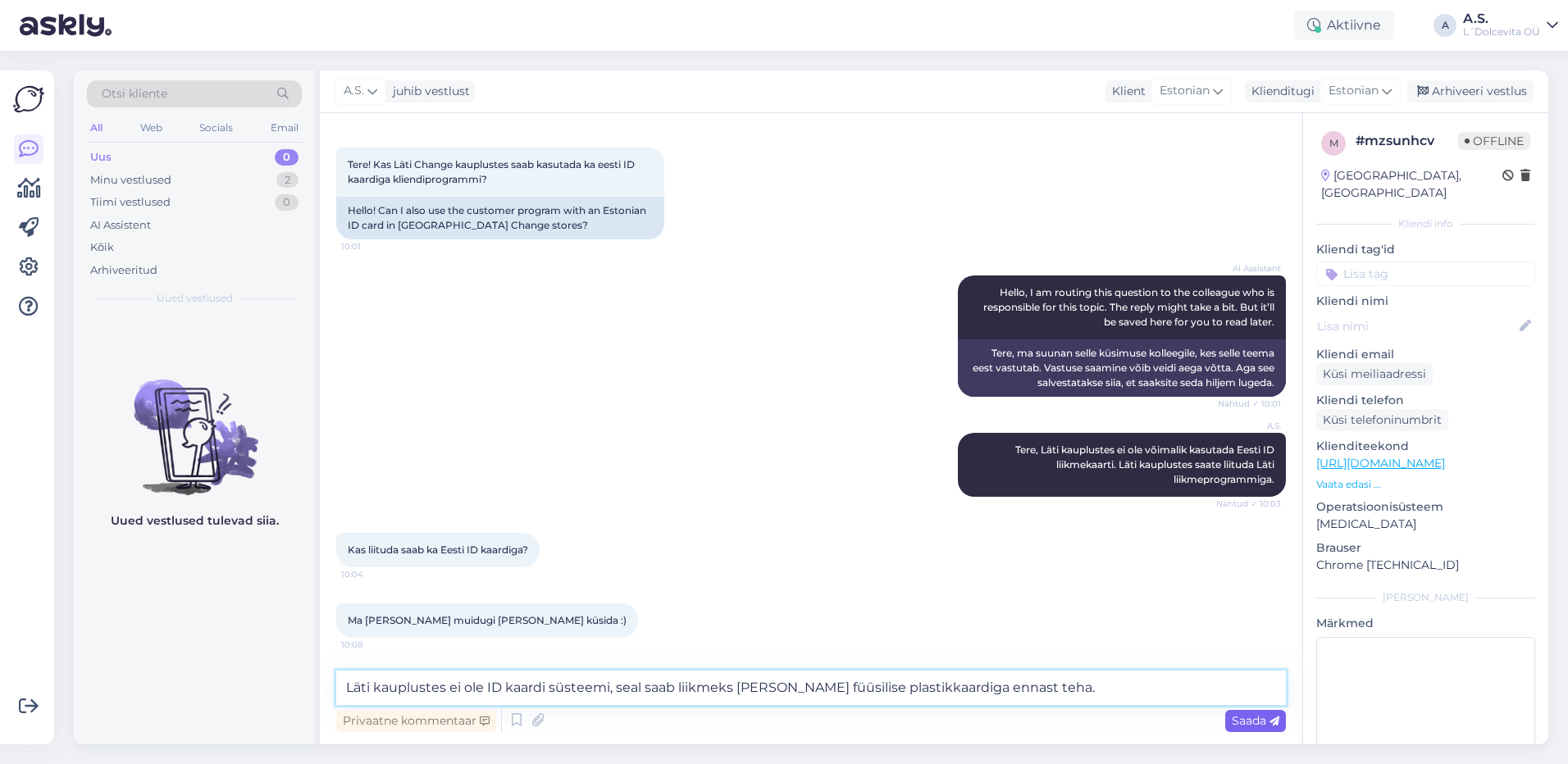
type textarea "Läti kauplustes ei ole ID kaardi süsteemi, seal saab liikmeks [PERSON_NAME] füü…"
click at [1232, 724] on span "Saada" at bounding box center [1255, 720] width 47 height 15
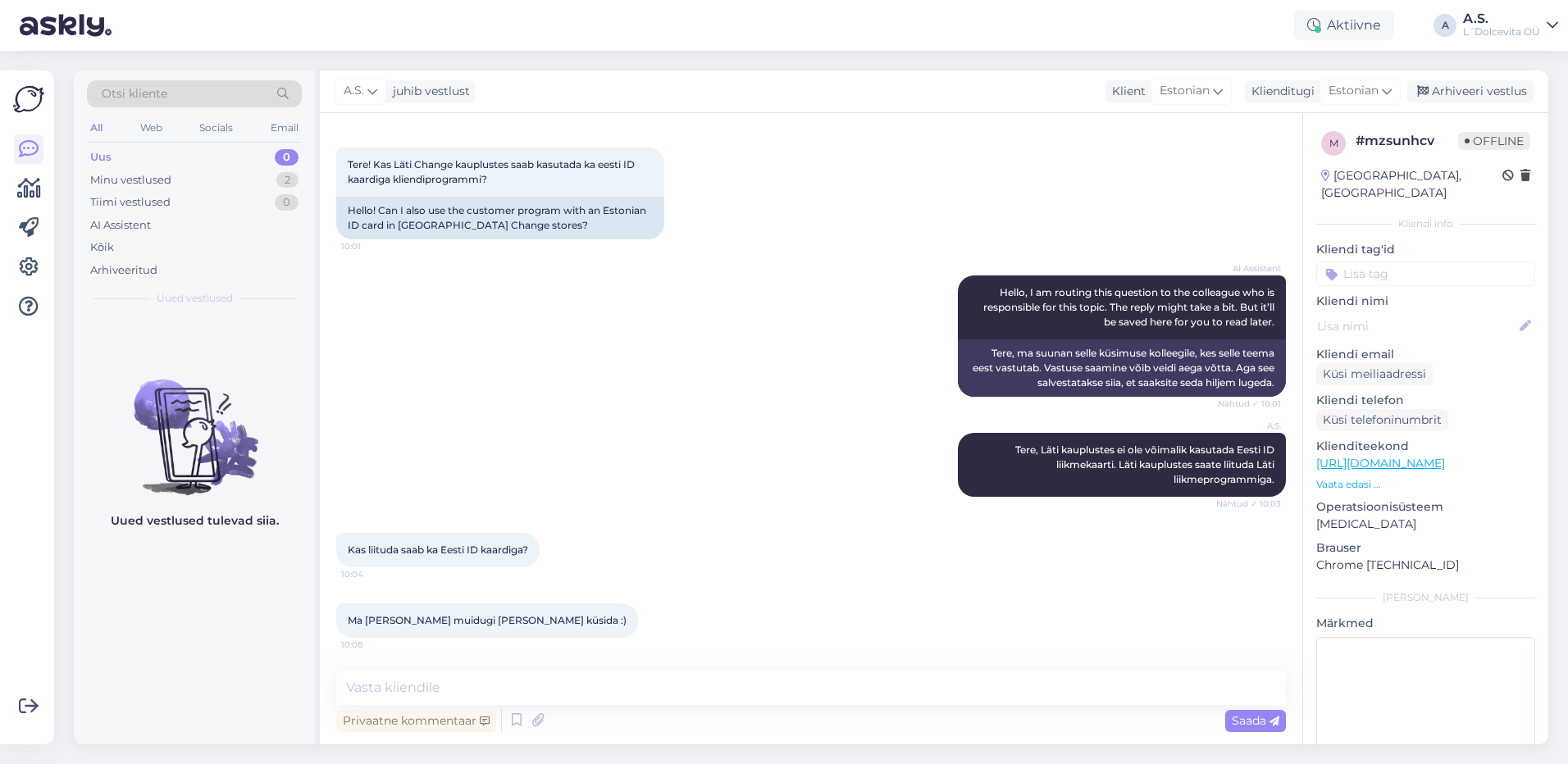
scroll to position [154, 0]
